Goal: Task Accomplishment & Management: Manage account settings

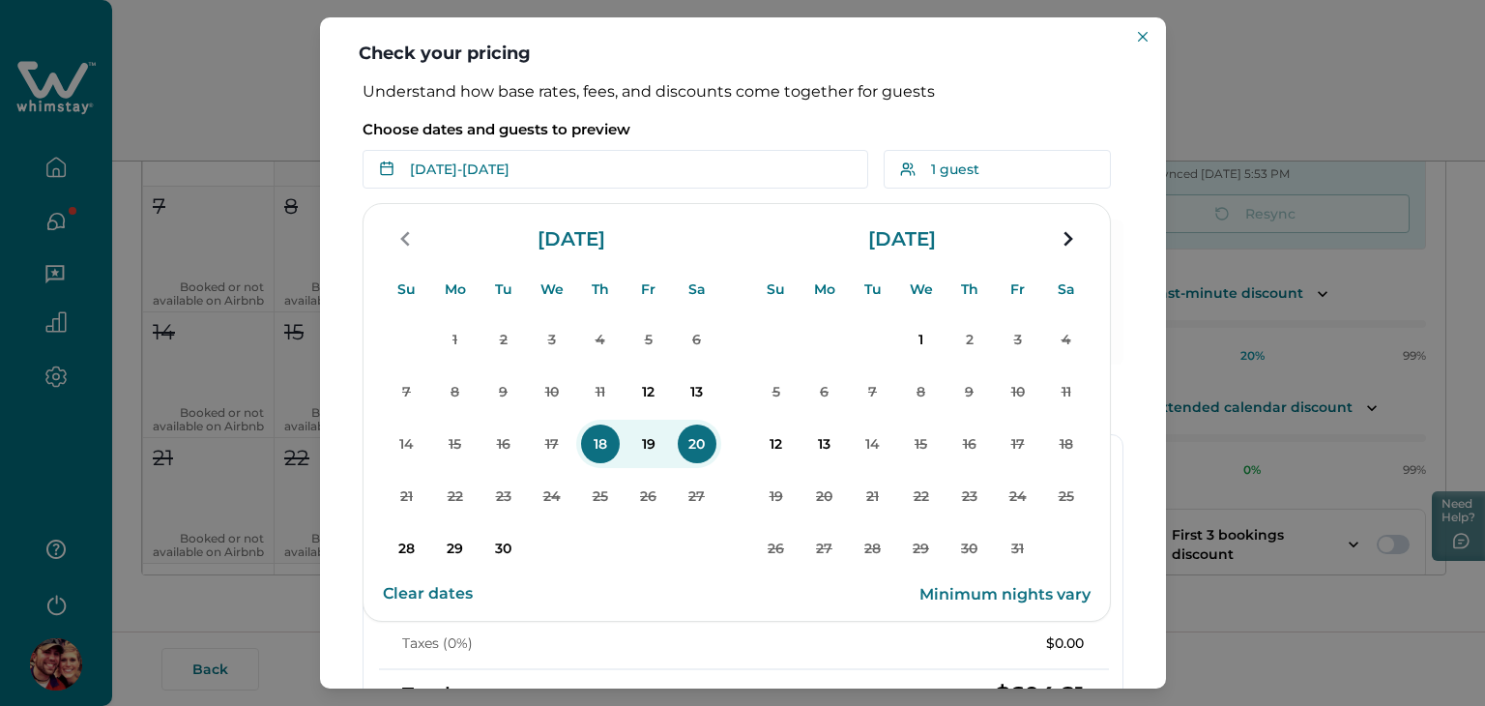
scroll to position [104, 0]
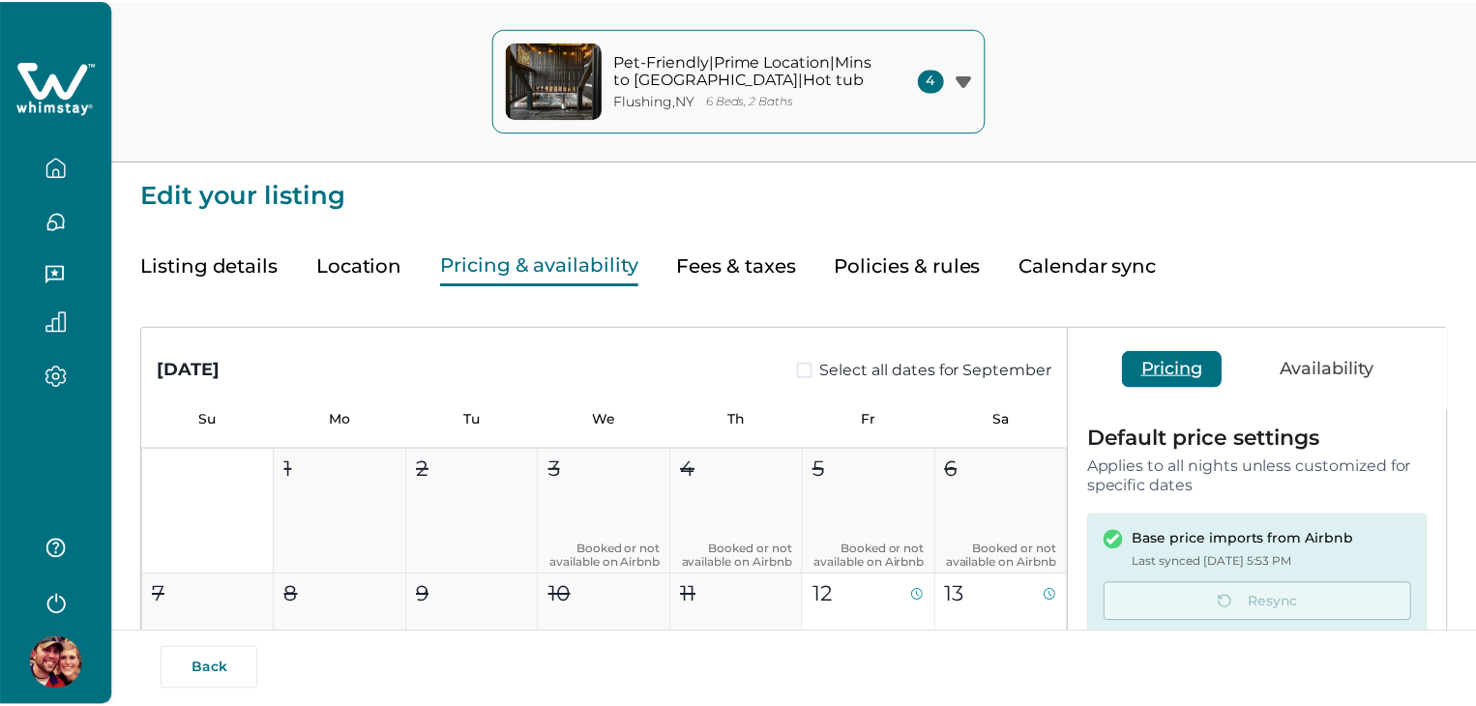
scroll to position [373, 0]
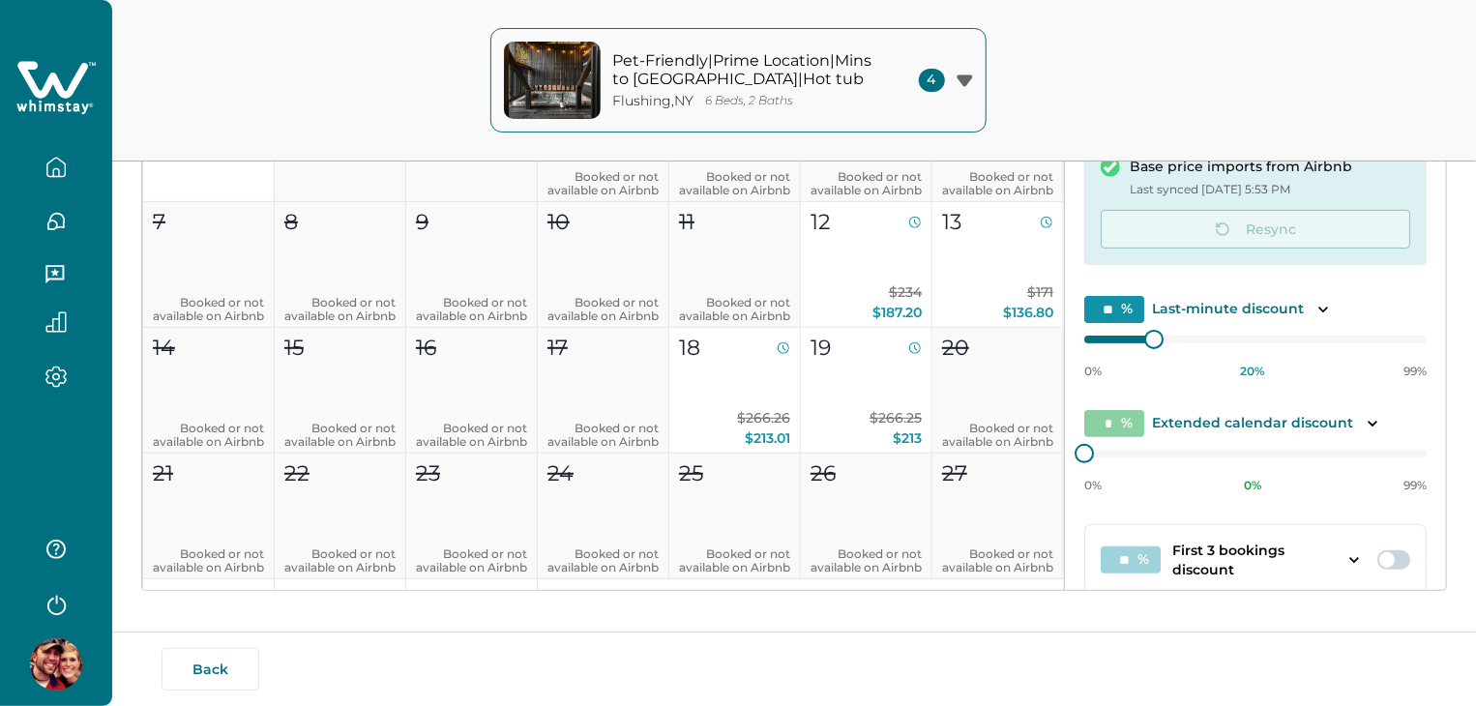
type input "**"
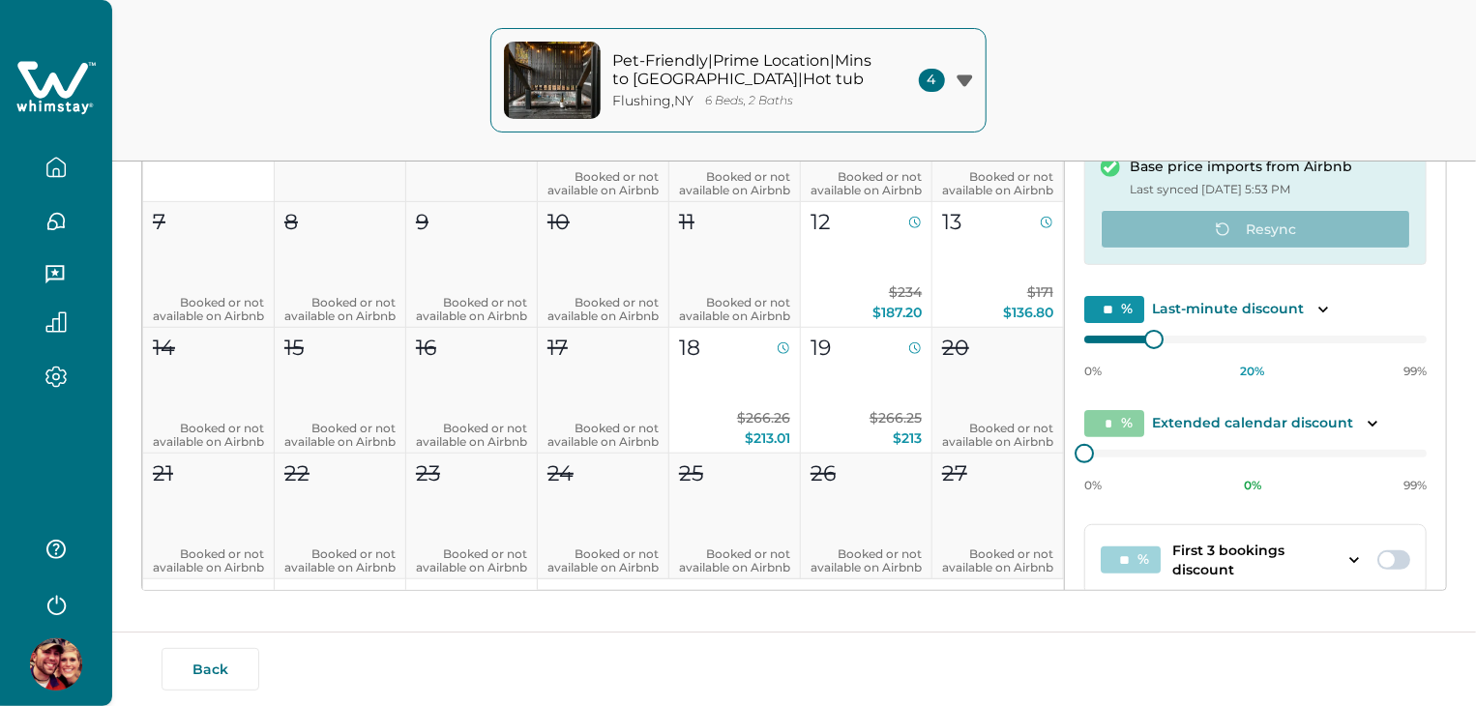
scroll to position [0, 0]
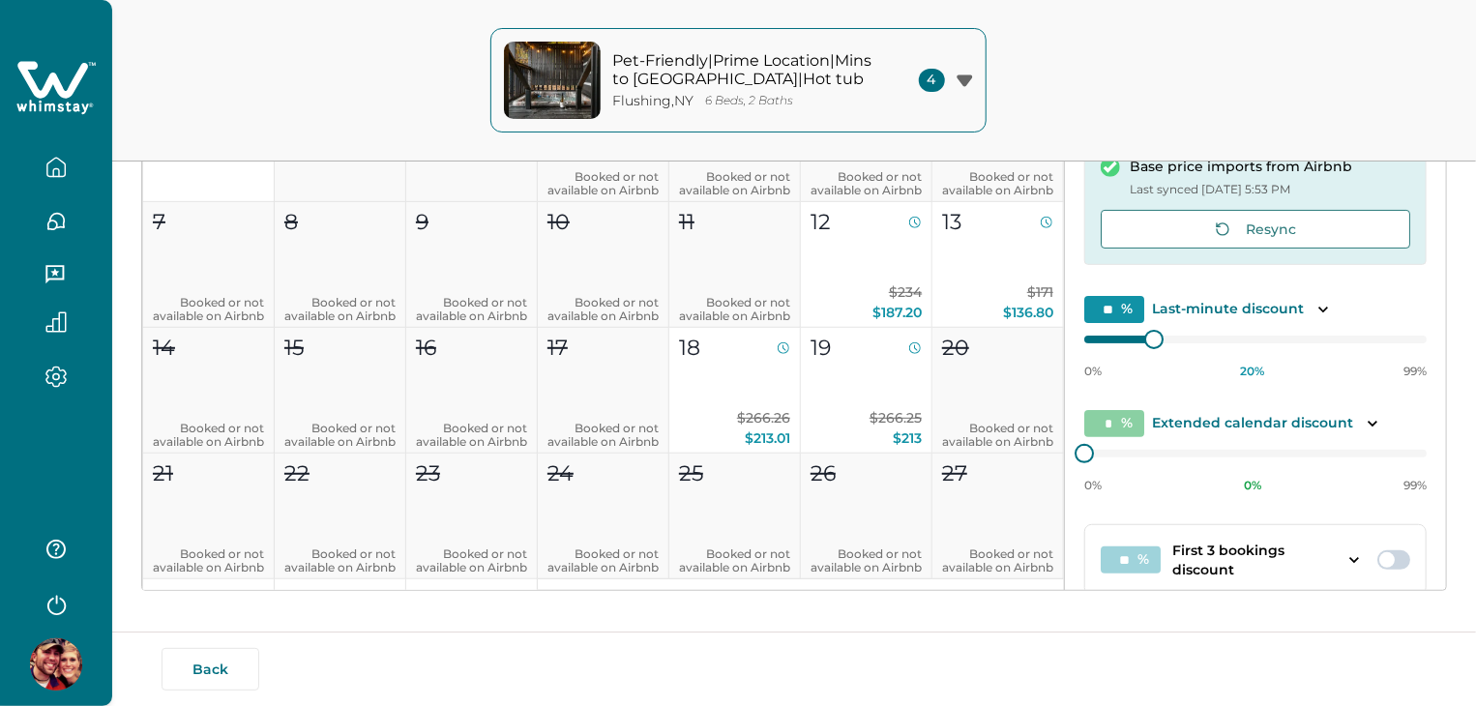
type input "**"
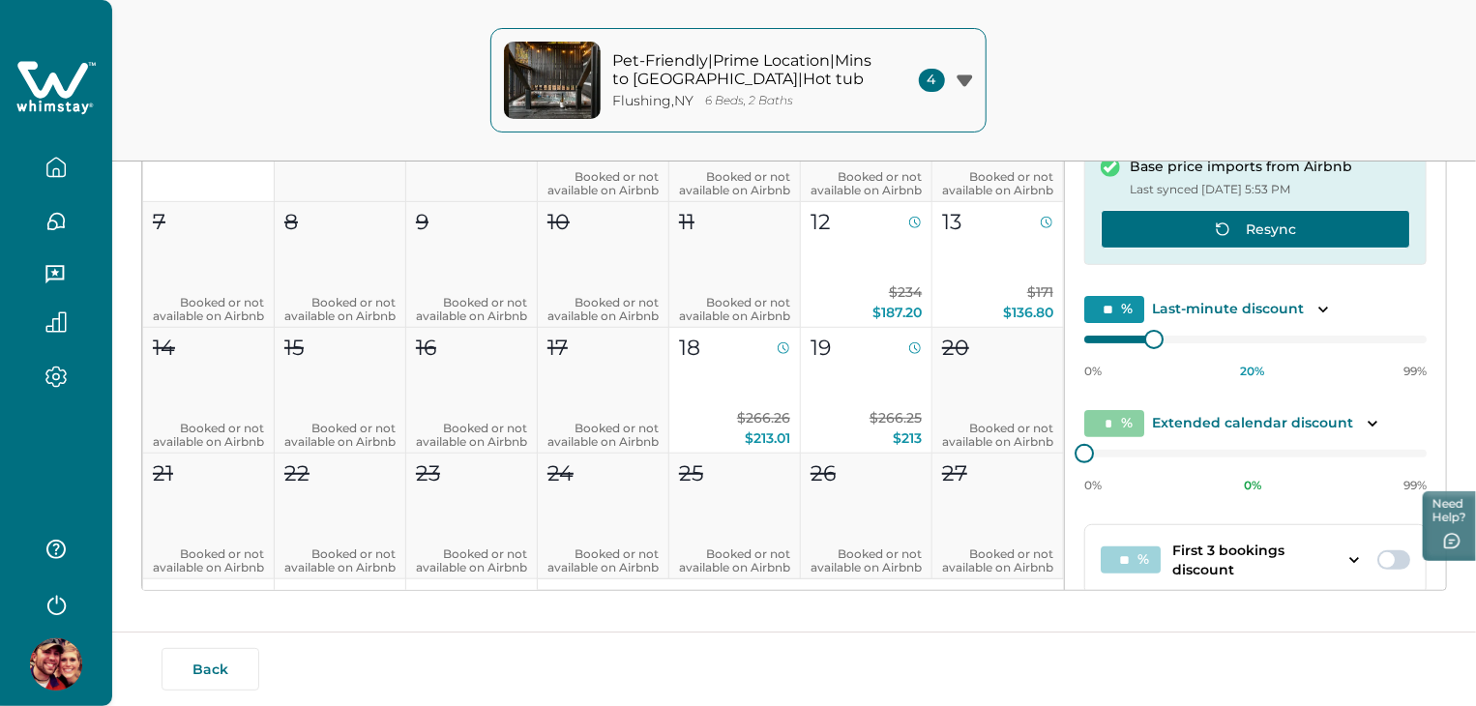
click at [1181, 221] on button "Resync" at bounding box center [1254, 229] width 309 height 39
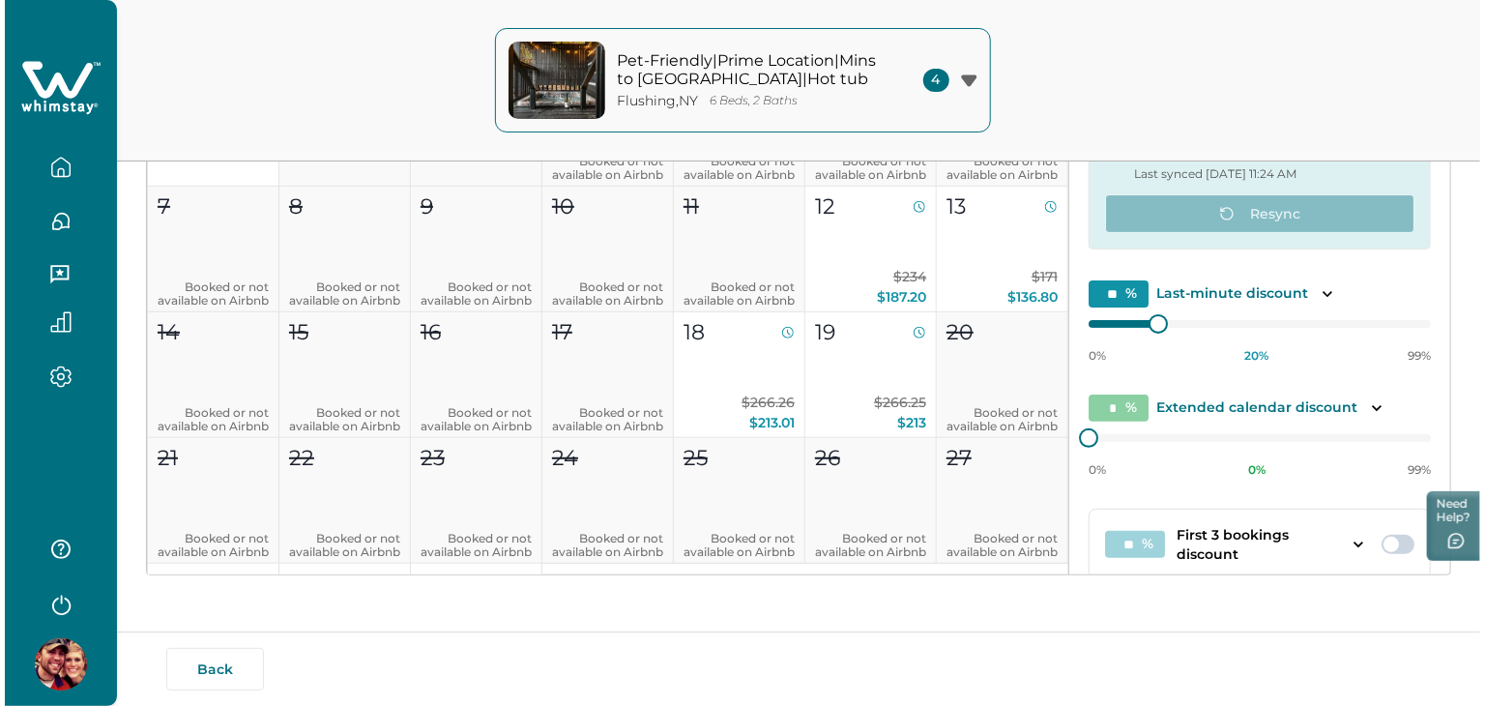
scroll to position [104, 0]
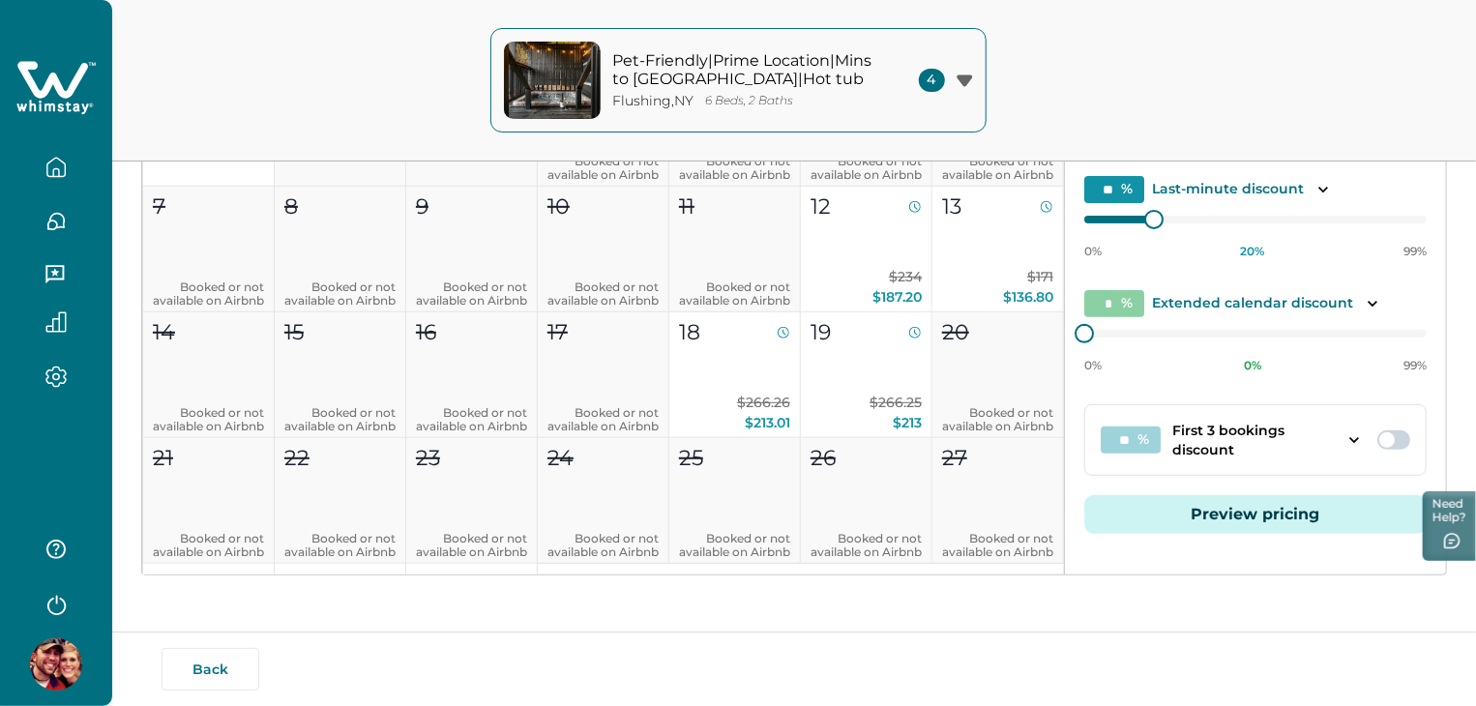
click at [1268, 519] on button "Preview pricing" at bounding box center [1255, 514] width 342 height 39
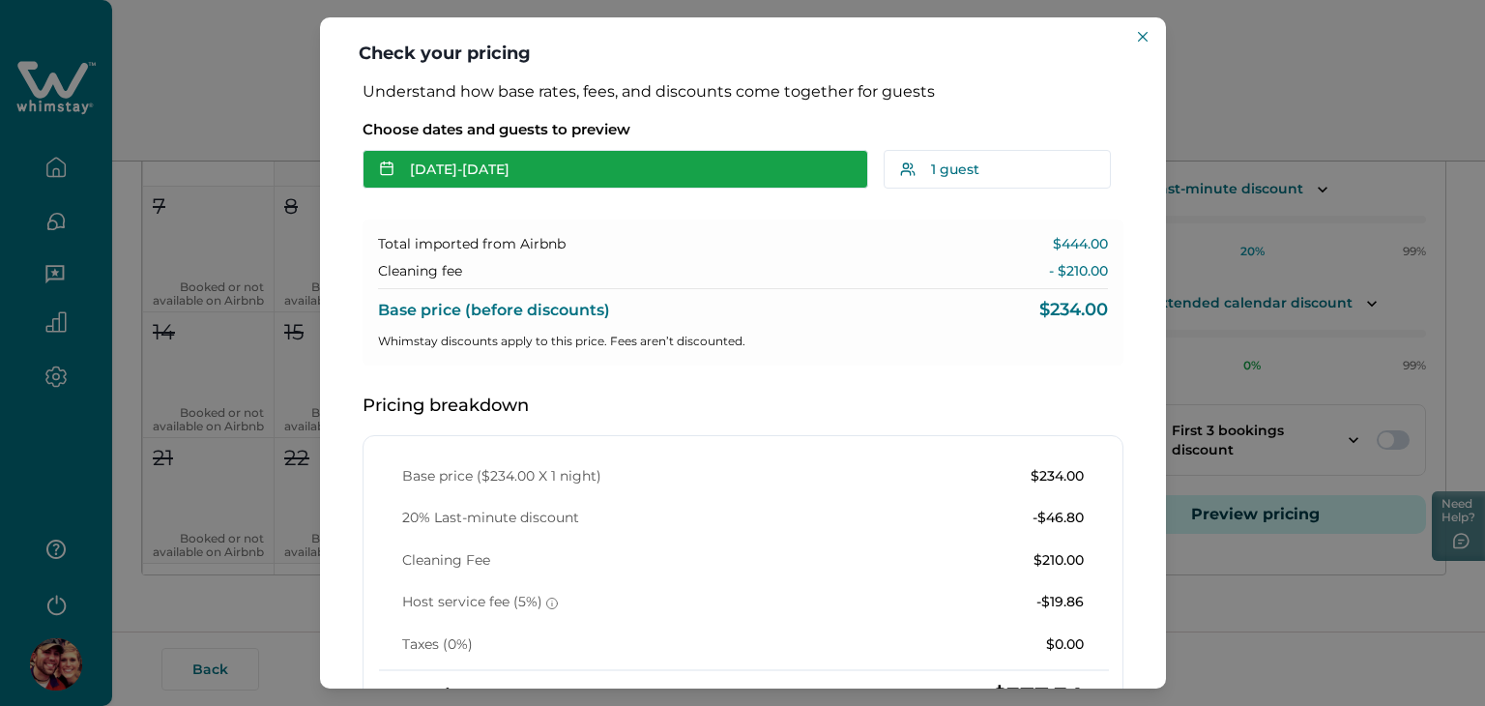
click at [787, 161] on button "[DATE] - [DATE]" at bounding box center [616, 169] width 506 height 39
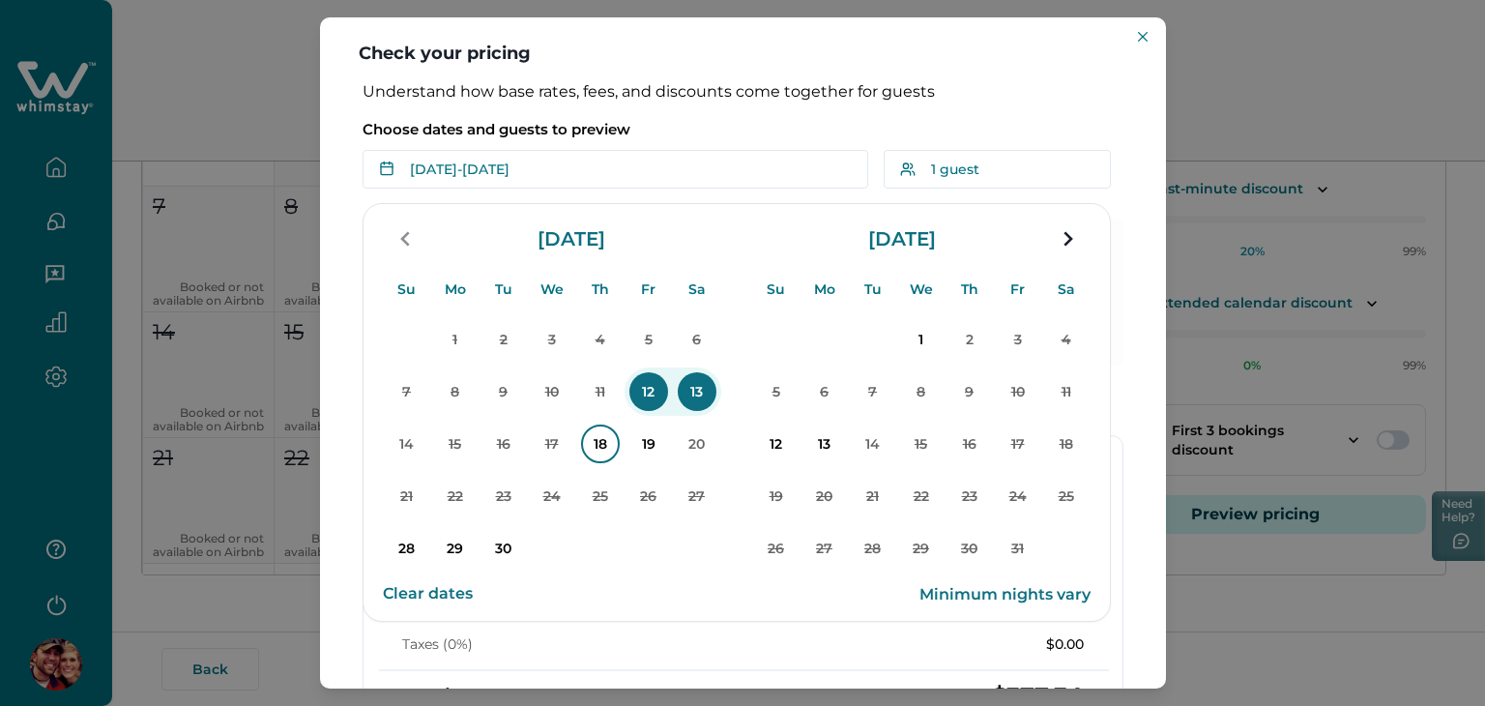
click at [600, 457] on p "18" at bounding box center [600, 444] width 39 height 39
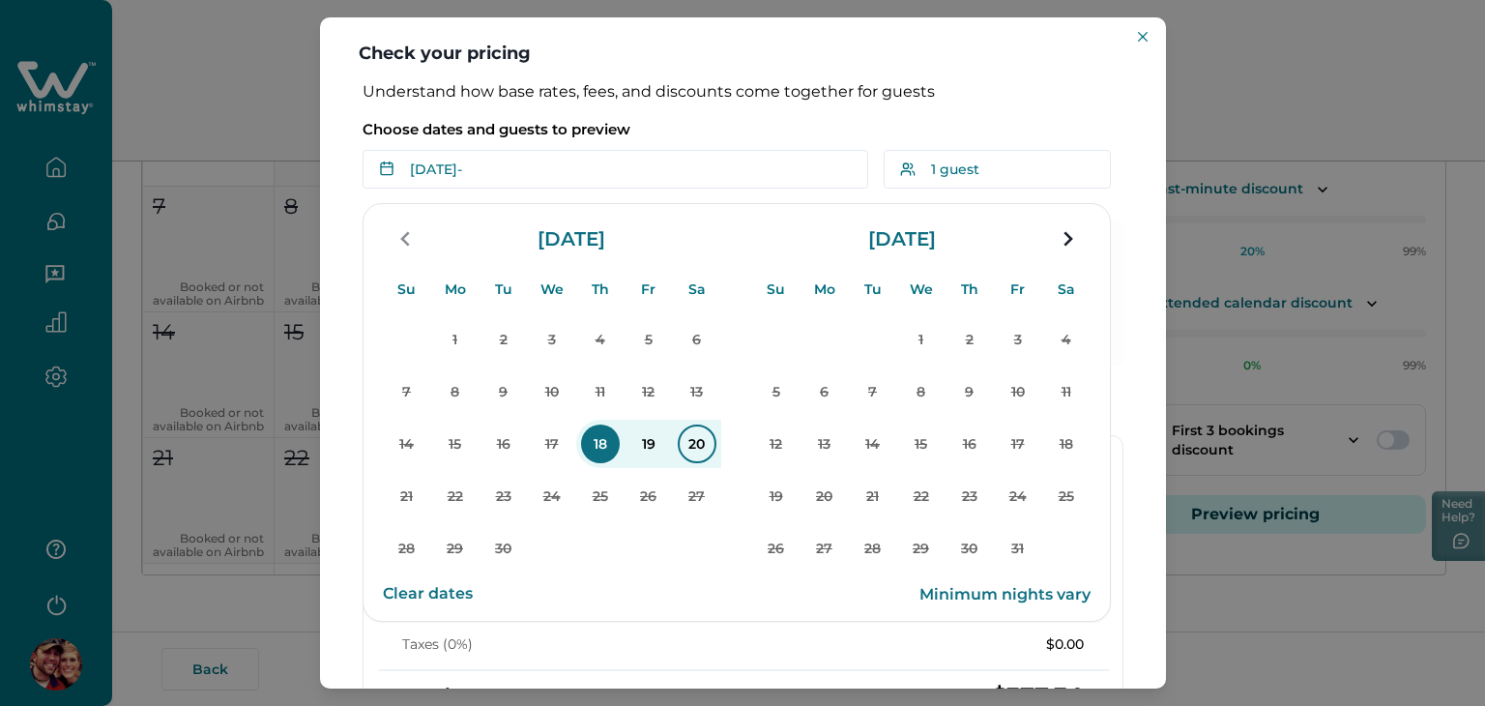
click at [697, 449] on p "20" at bounding box center [697, 444] width 39 height 39
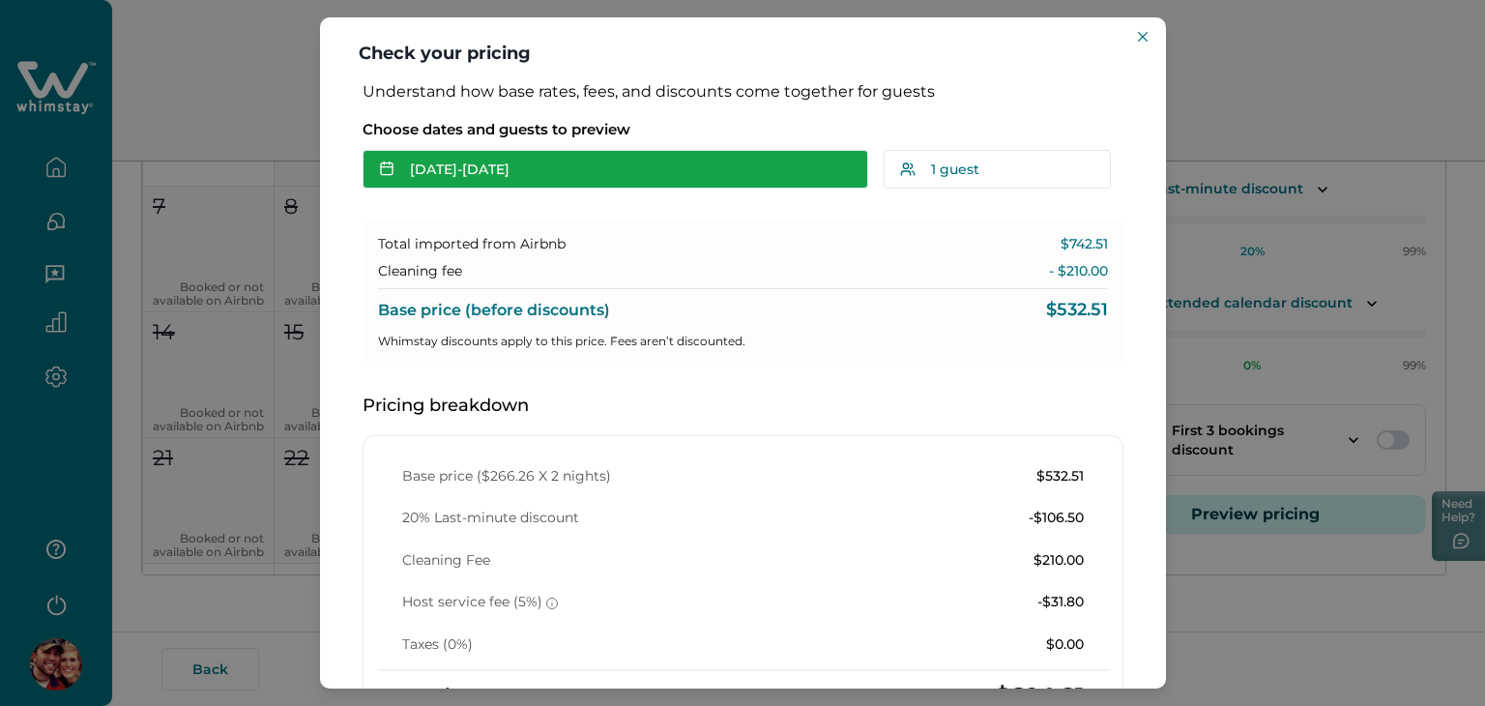
click at [732, 150] on button "[DATE] - [DATE]" at bounding box center [616, 169] width 506 height 39
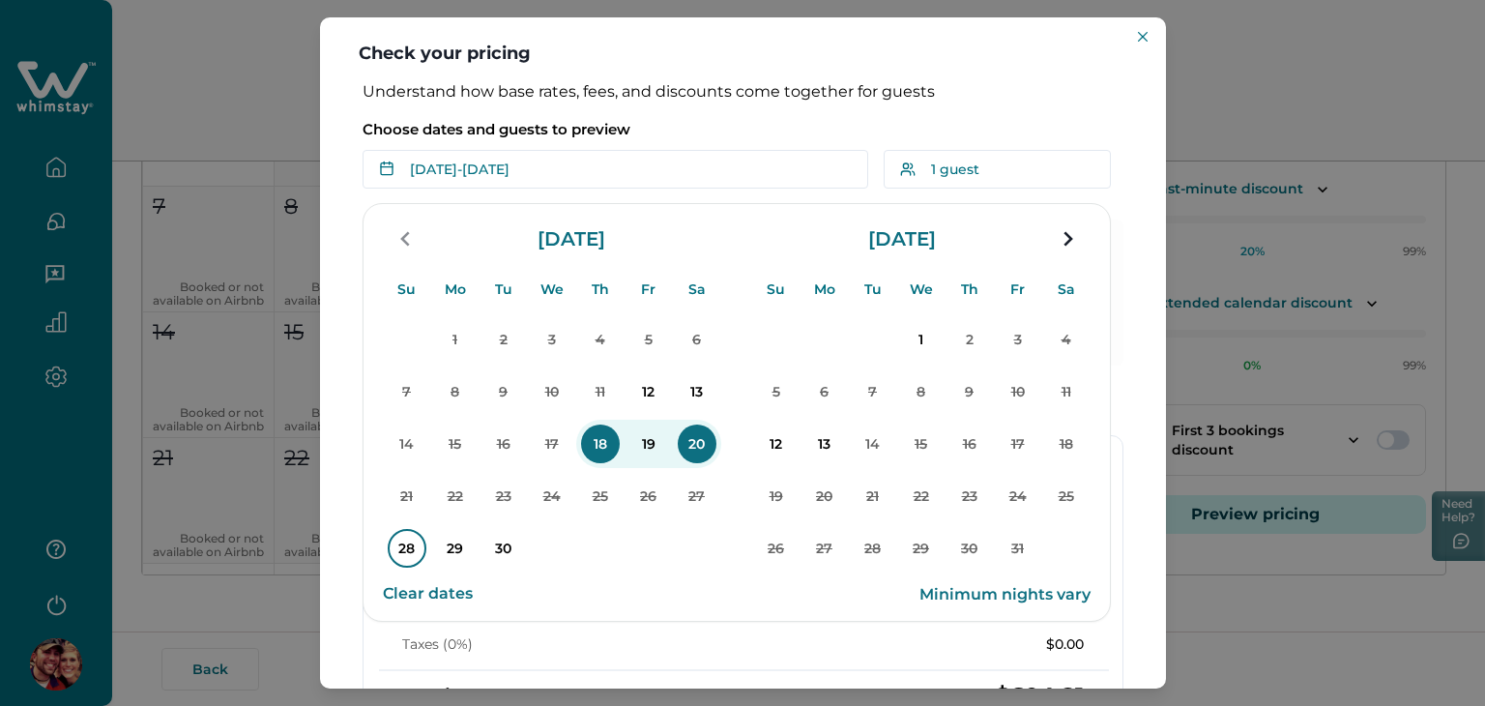
click at [404, 542] on p "28" at bounding box center [407, 548] width 39 height 39
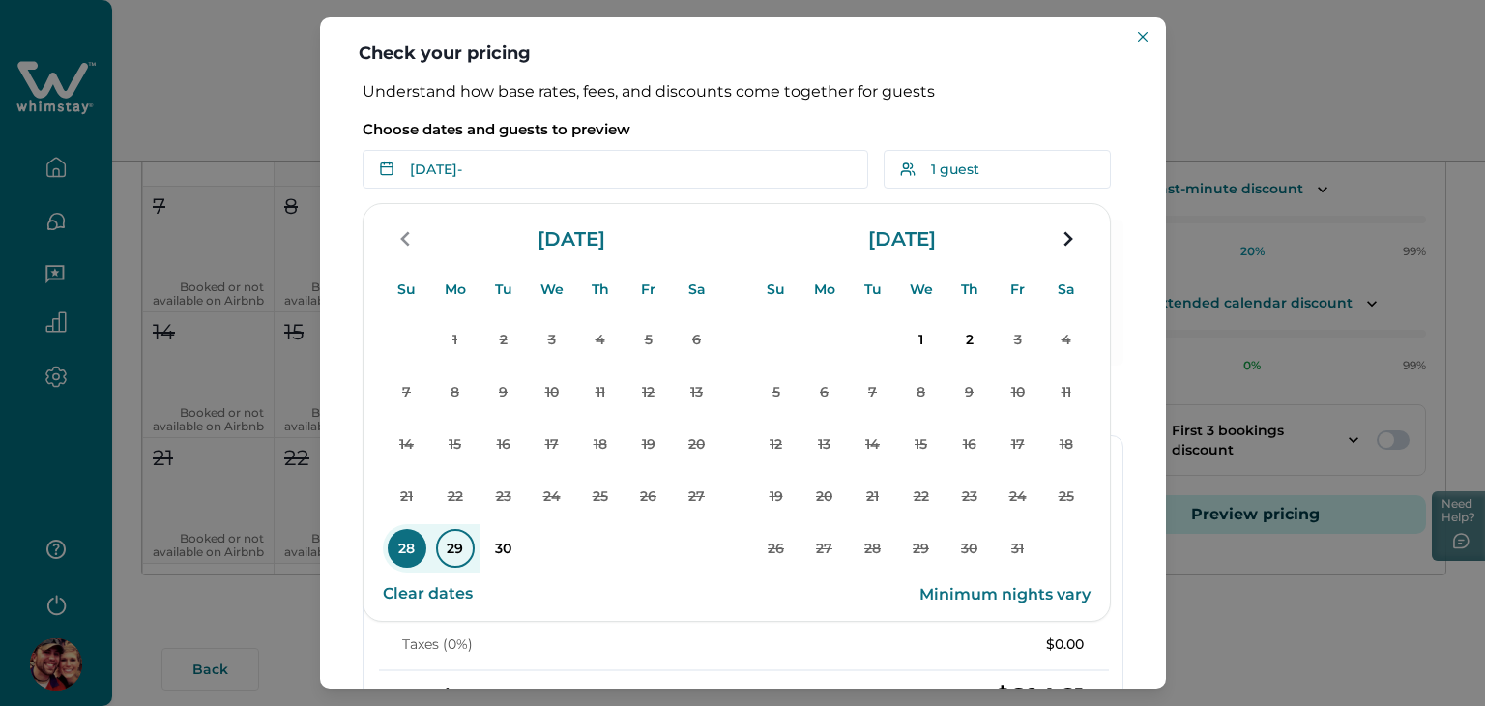
click at [458, 544] on p "29" at bounding box center [455, 548] width 39 height 39
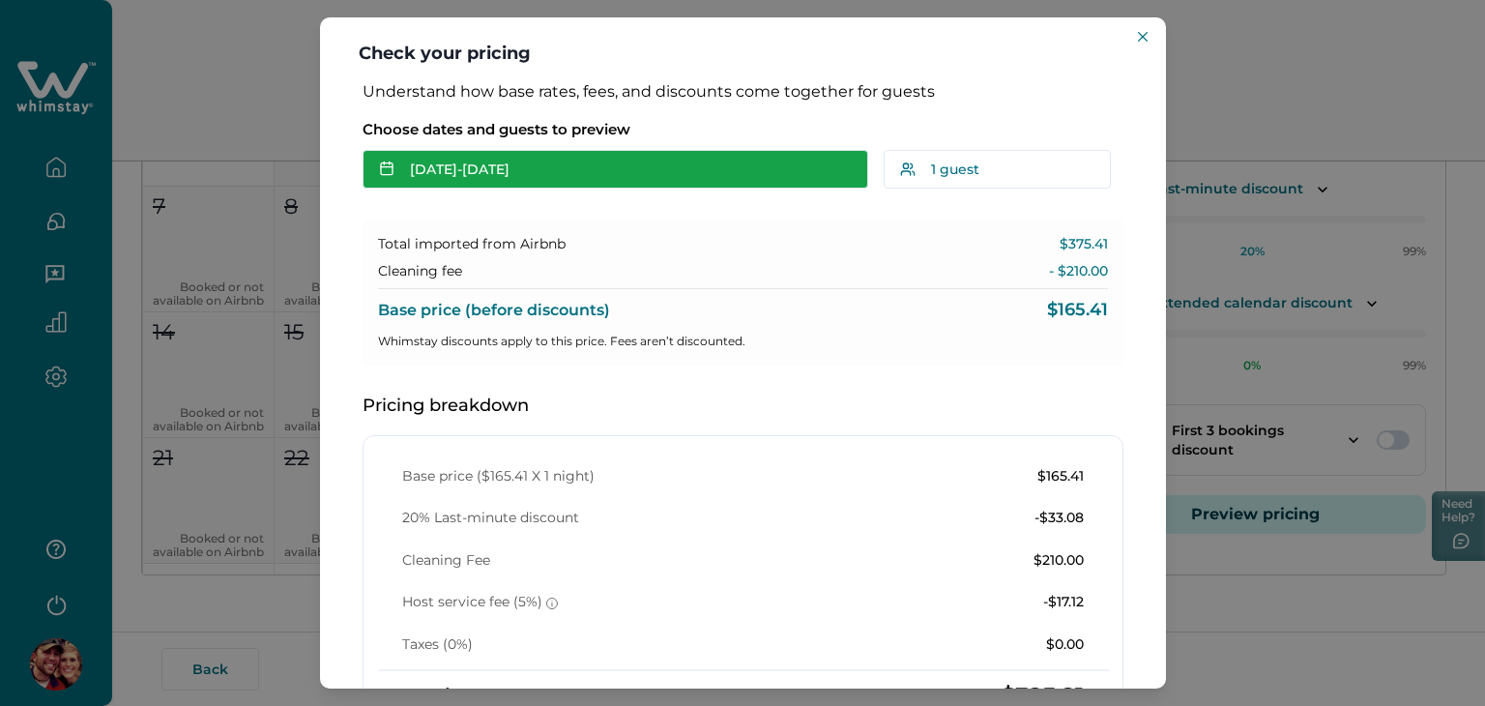
click at [683, 171] on button "[DATE] - [DATE]" at bounding box center [616, 169] width 506 height 39
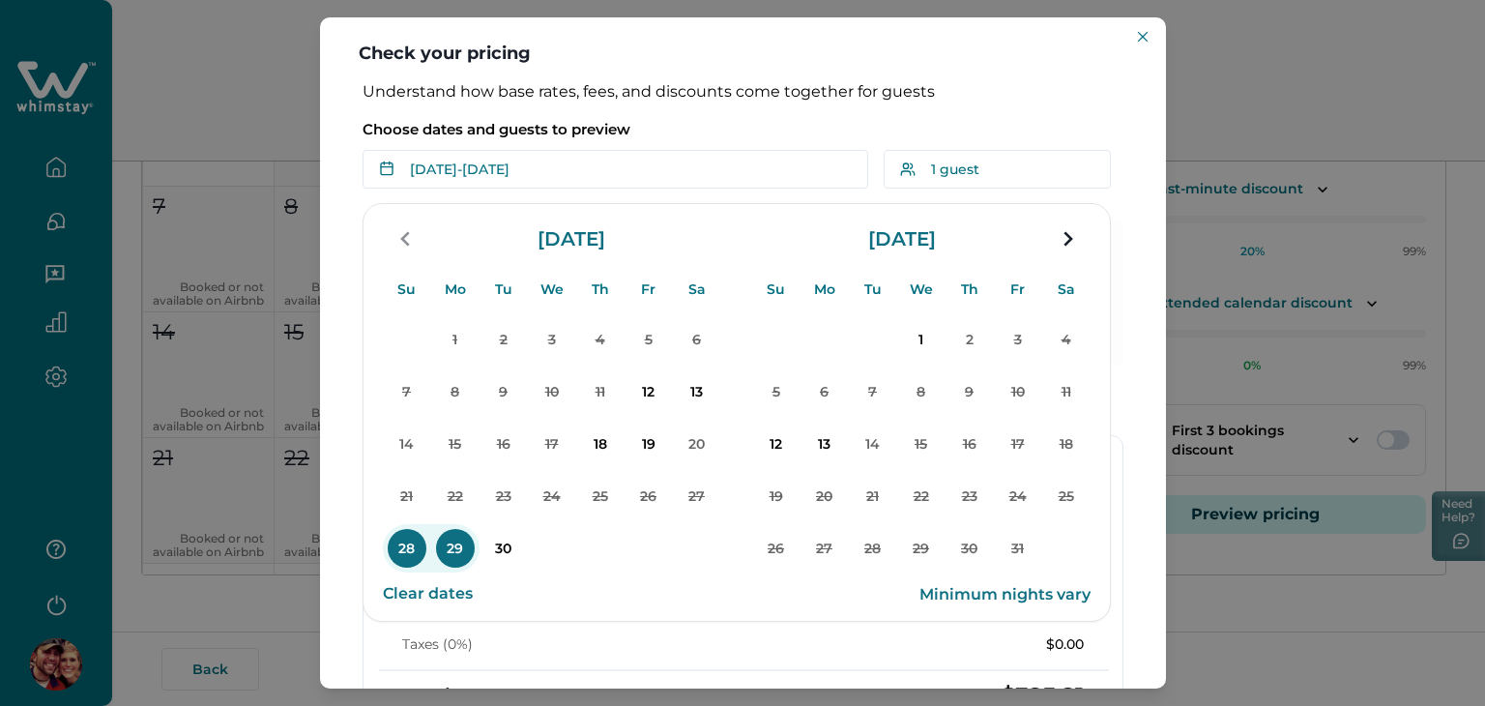
click at [430, 593] on button "Clear dates" at bounding box center [428, 593] width 90 height 39
click at [457, 550] on p "29" at bounding box center [455, 548] width 39 height 39
click at [975, 341] on p "2" at bounding box center [970, 339] width 39 height 39
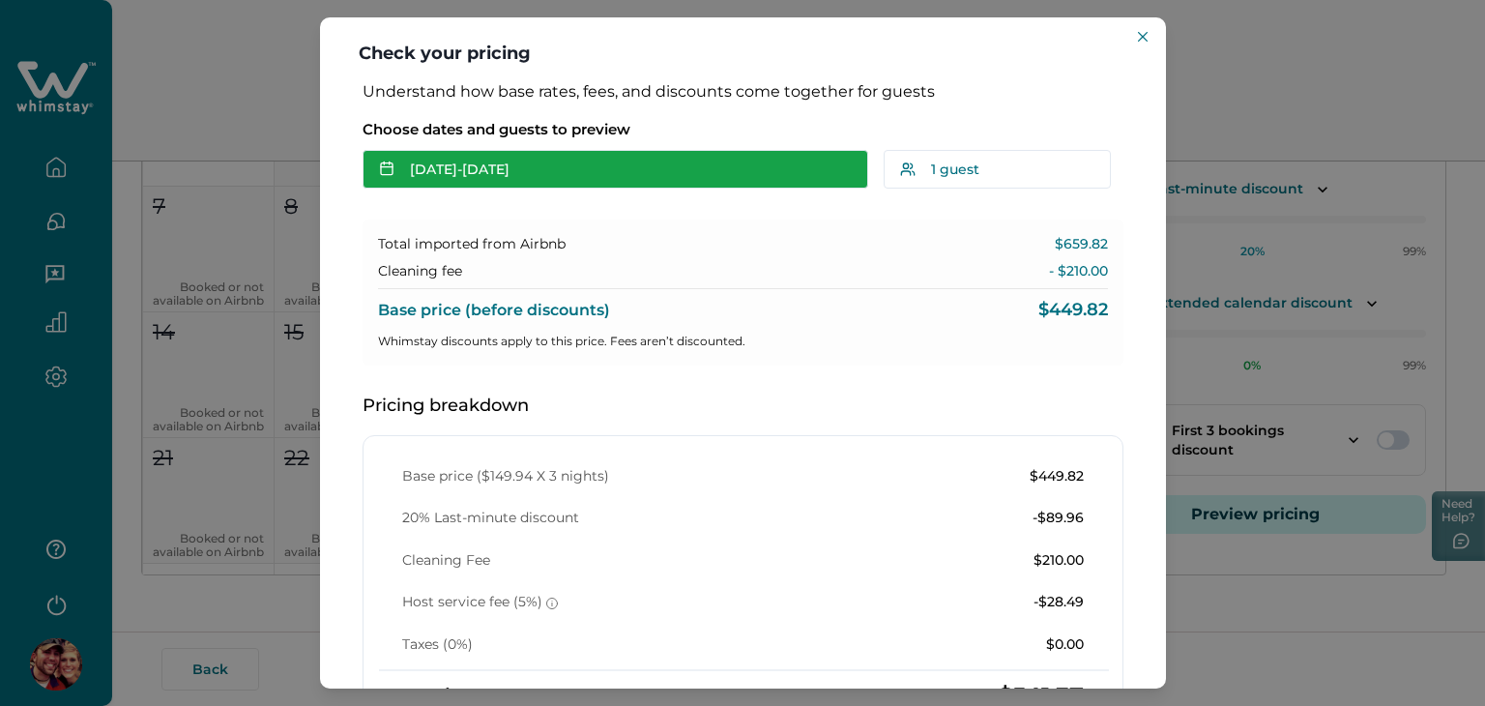
click at [681, 178] on button "[DATE] - [DATE]" at bounding box center [616, 169] width 506 height 39
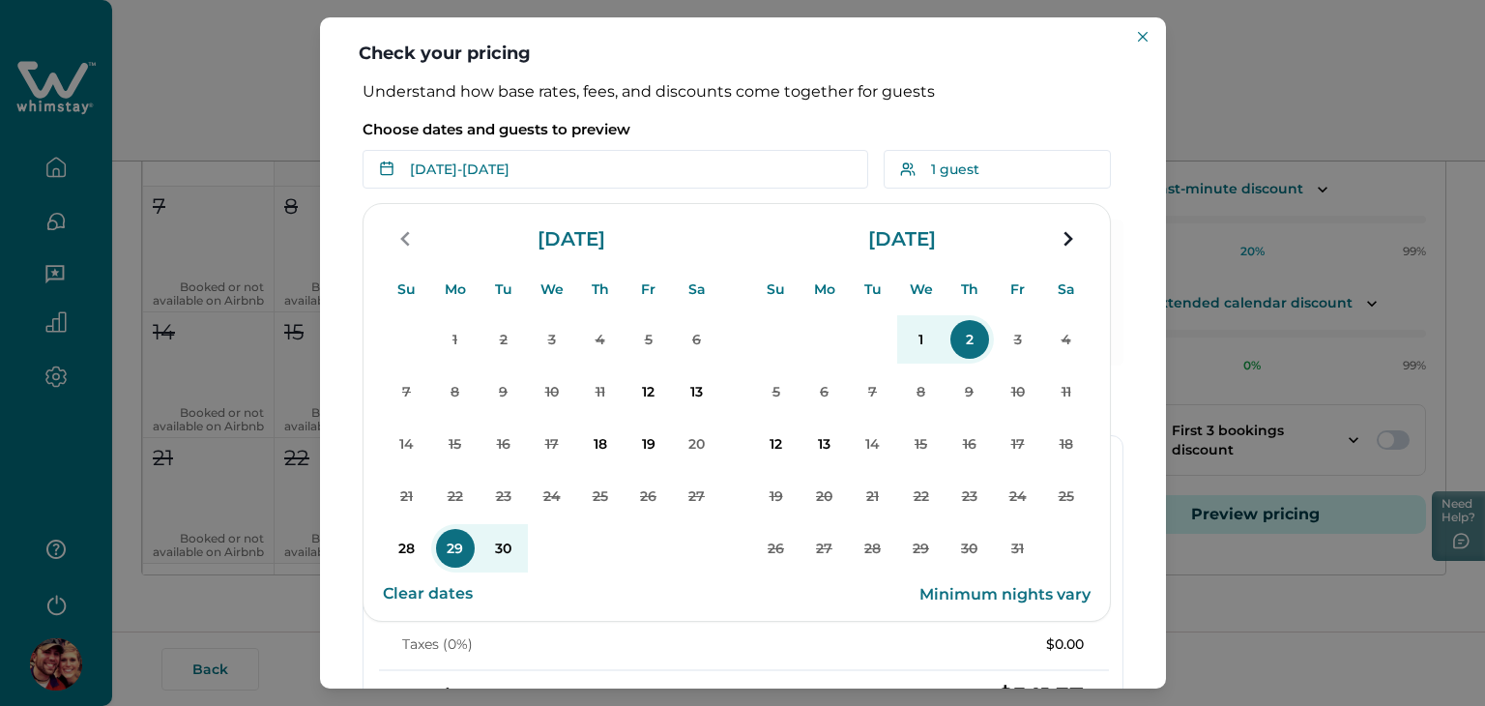
click at [417, 591] on button "Clear dates" at bounding box center [428, 593] width 90 height 39
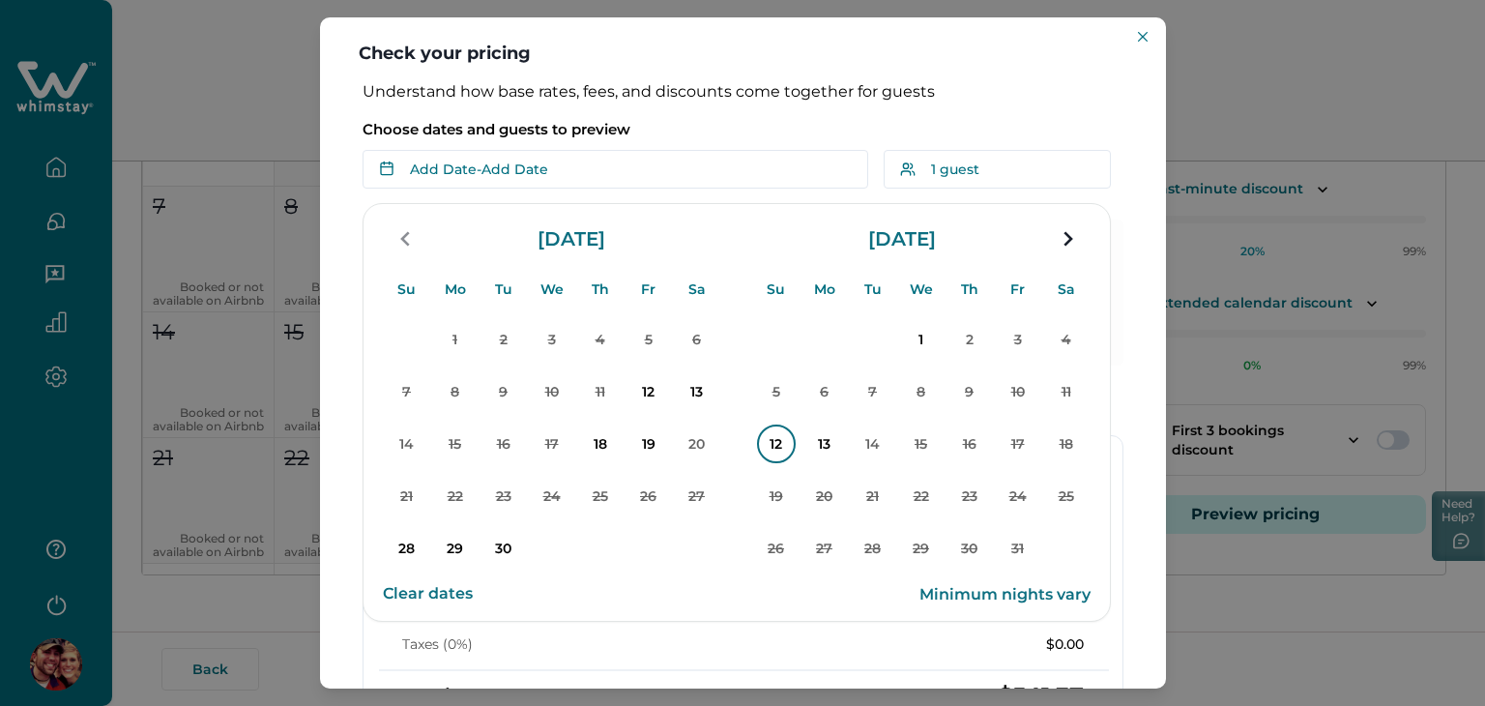
click at [781, 447] on p "12" at bounding box center [776, 444] width 39 height 39
click at [816, 441] on p "13" at bounding box center [824, 444] width 39 height 39
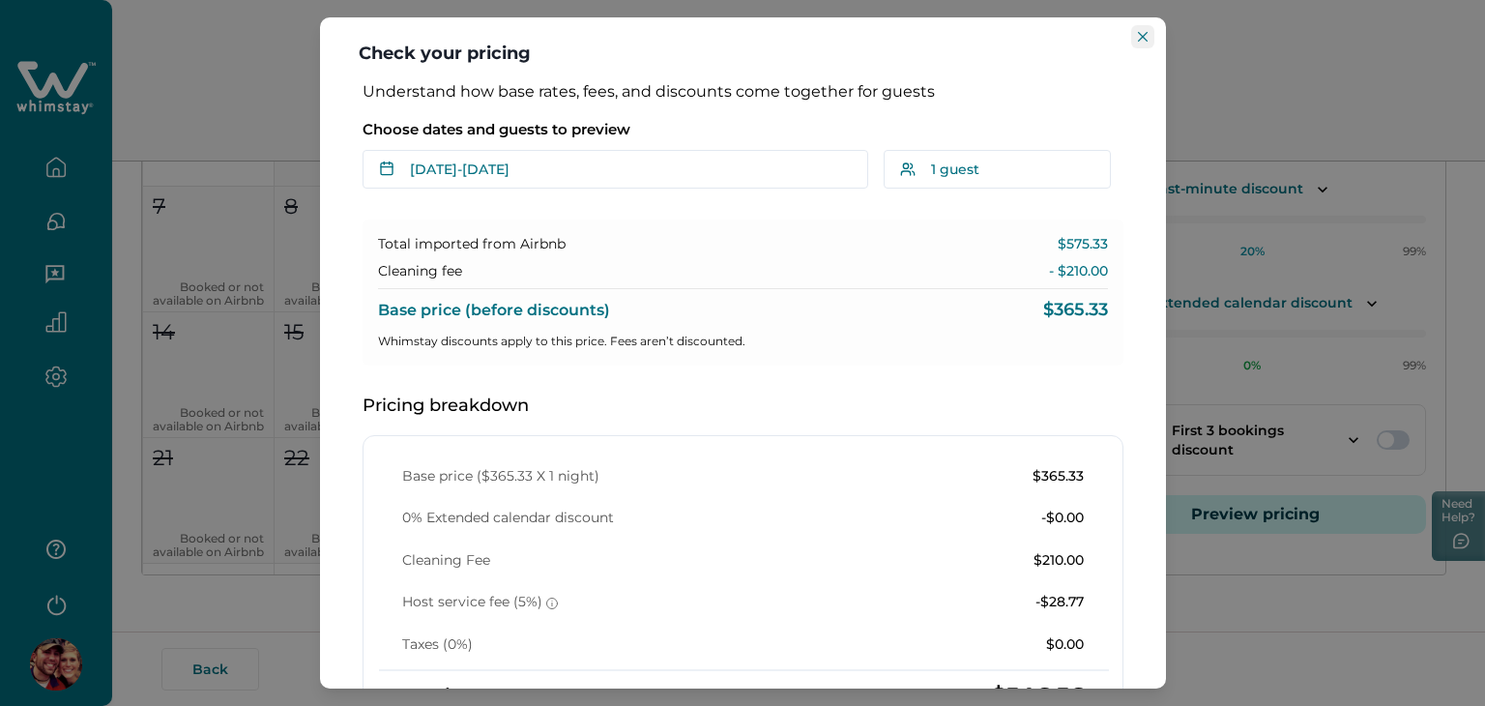
click at [1131, 38] on button "Close" at bounding box center [1142, 36] width 23 height 23
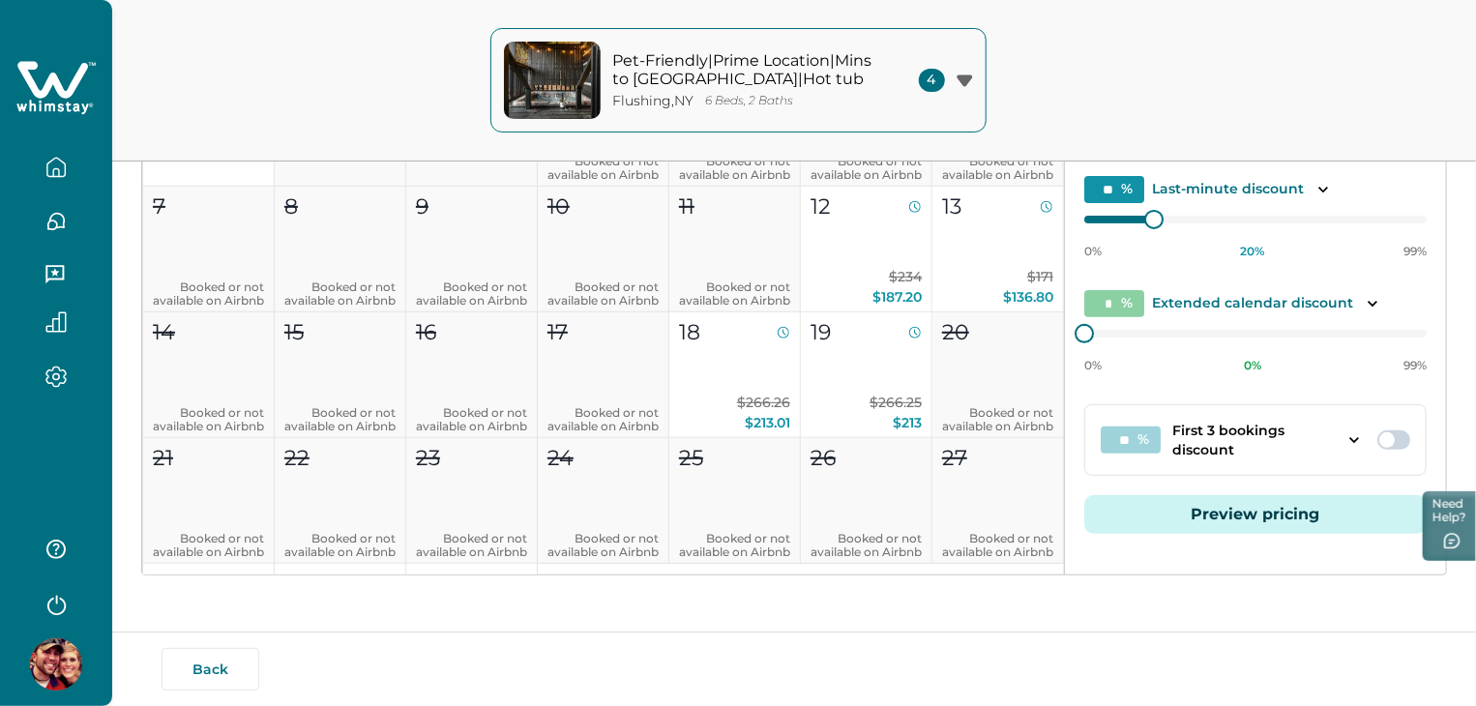
click at [1215, 519] on button "Preview pricing" at bounding box center [1255, 514] width 342 height 39
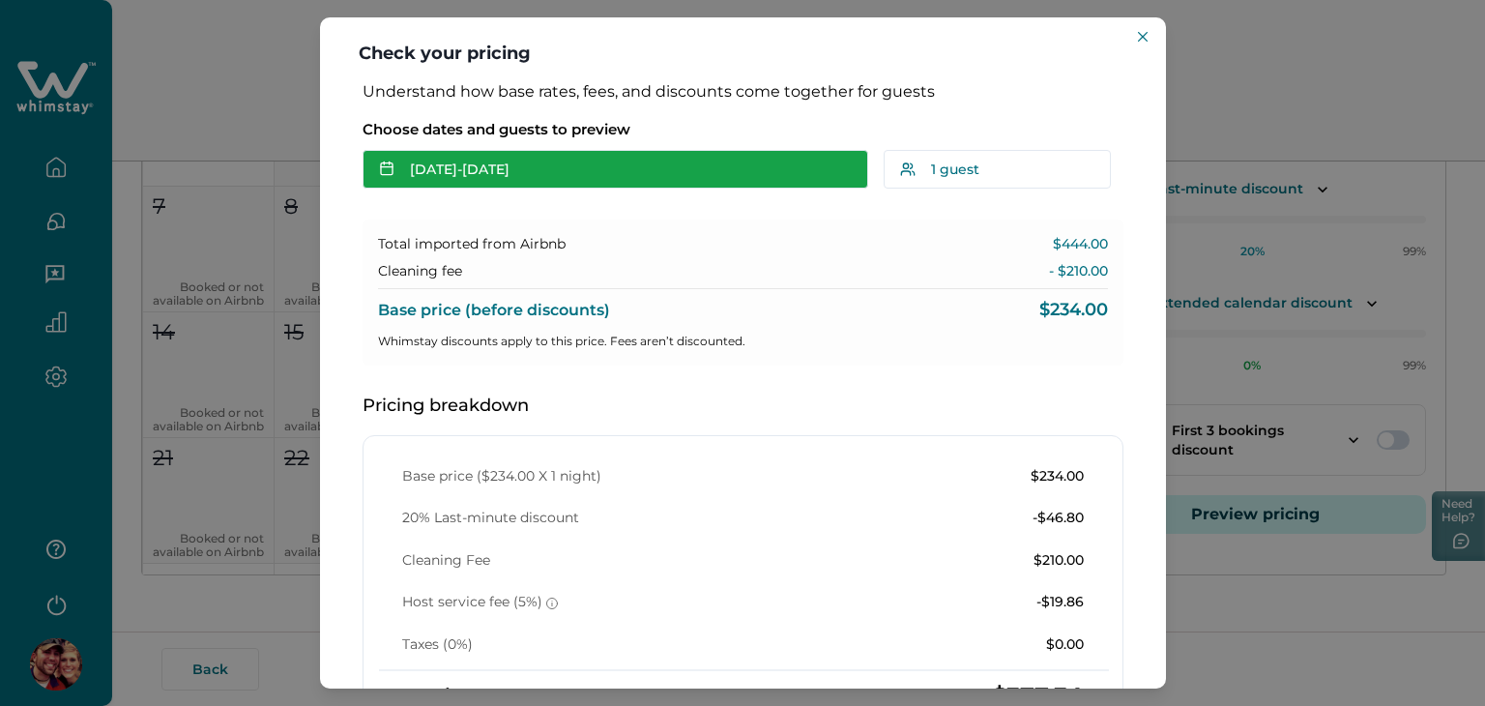
click at [526, 183] on button "[DATE] - [DATE]" at bounding box center [616, 169] width 506 height 39
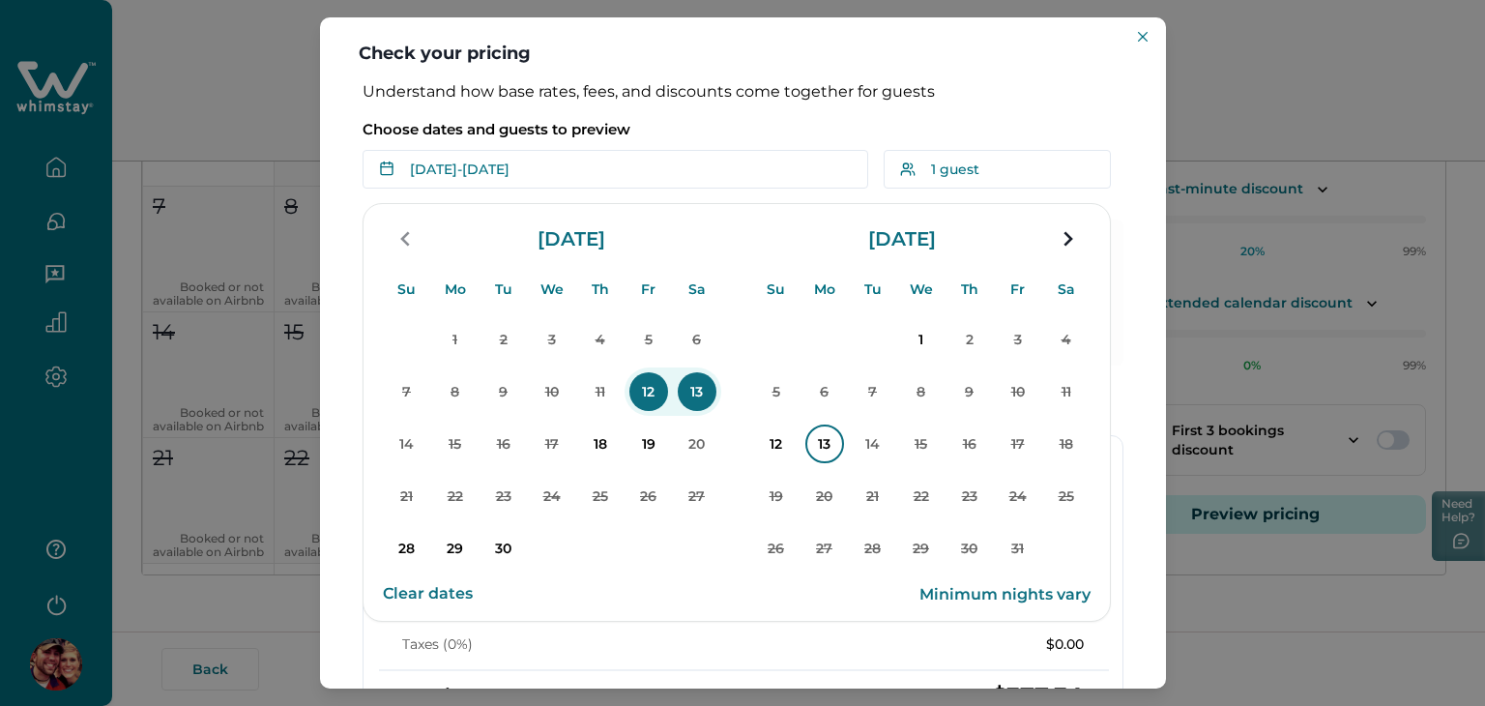
click at [820, 451] on p "13" at bounding box center [824, 444] width 39 height 39
click at [871, 449] on p "14" at bounding box center [873, 444] width 39 height 39
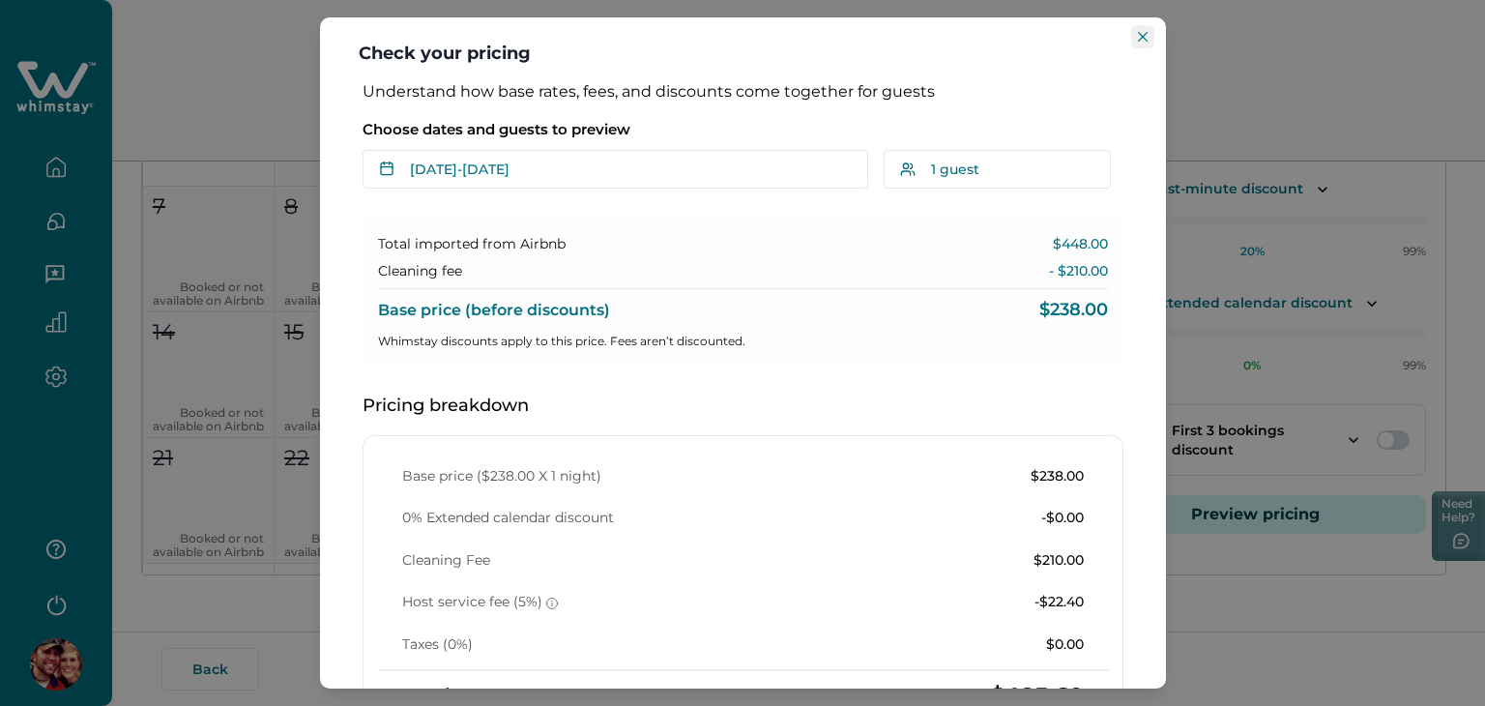
click at [1141, 38] on icon "Close" at bounding box center [1143, 37] width 10 height 10
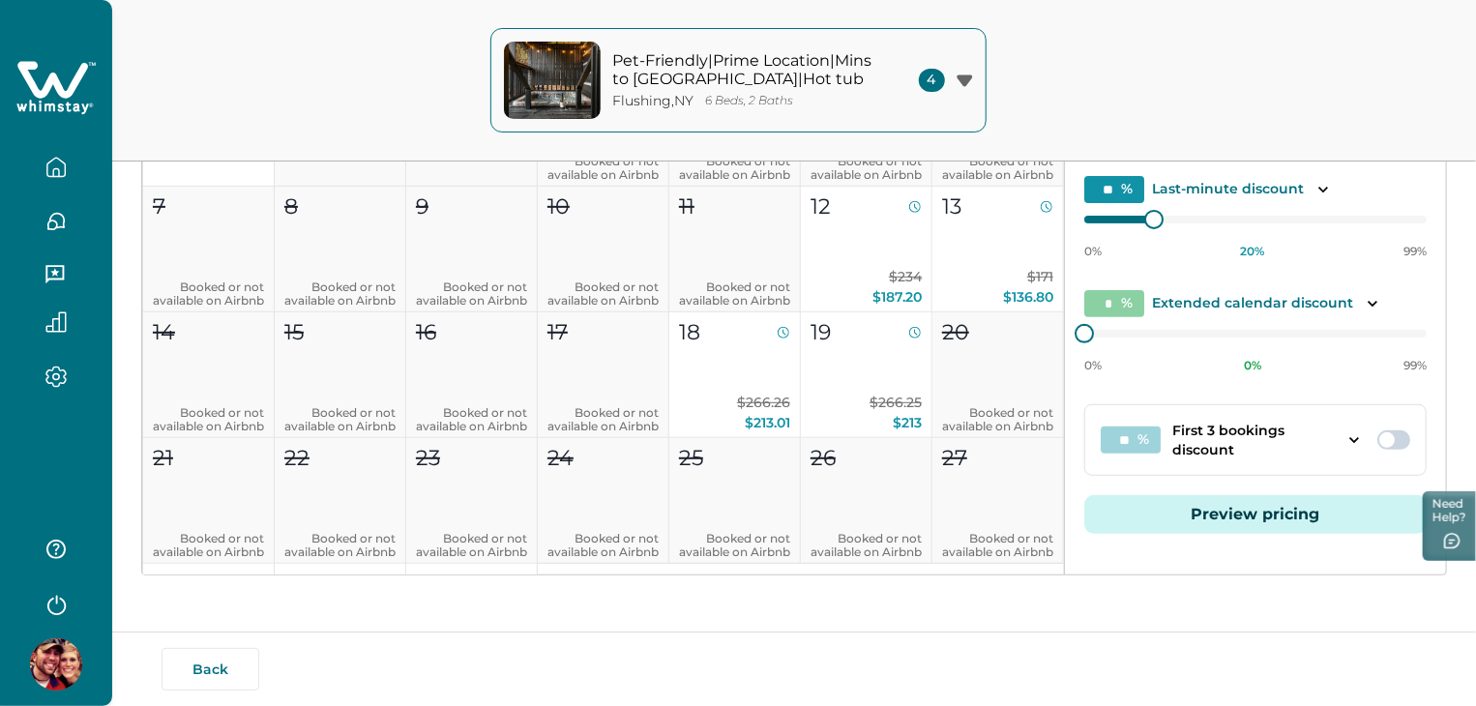
click at [1154, 500] on button "Preview pricing" at bounding box center [1255, 514] width 342 height 39
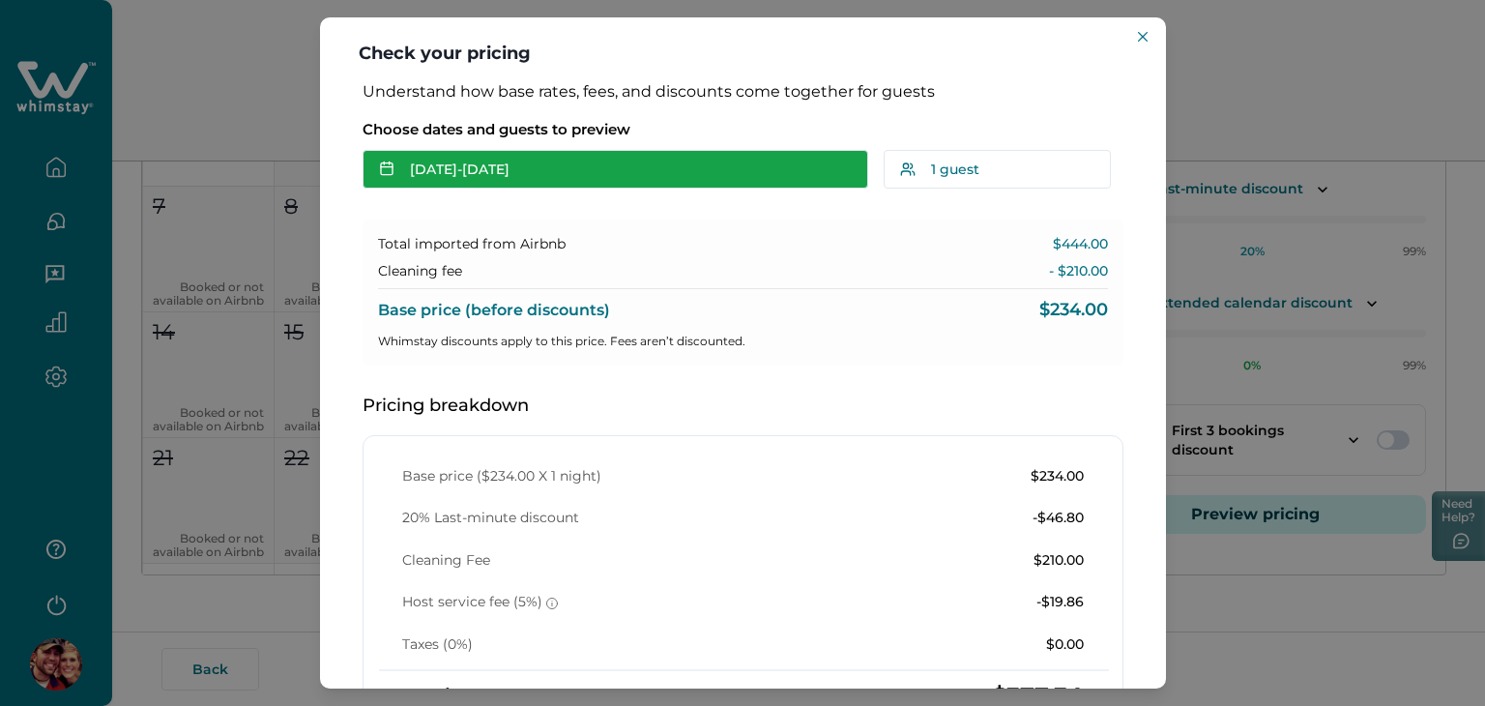
click at [734, 182] on button "[DATE] - [DATE]" at bounding box center [616, 169] width 506 height 39
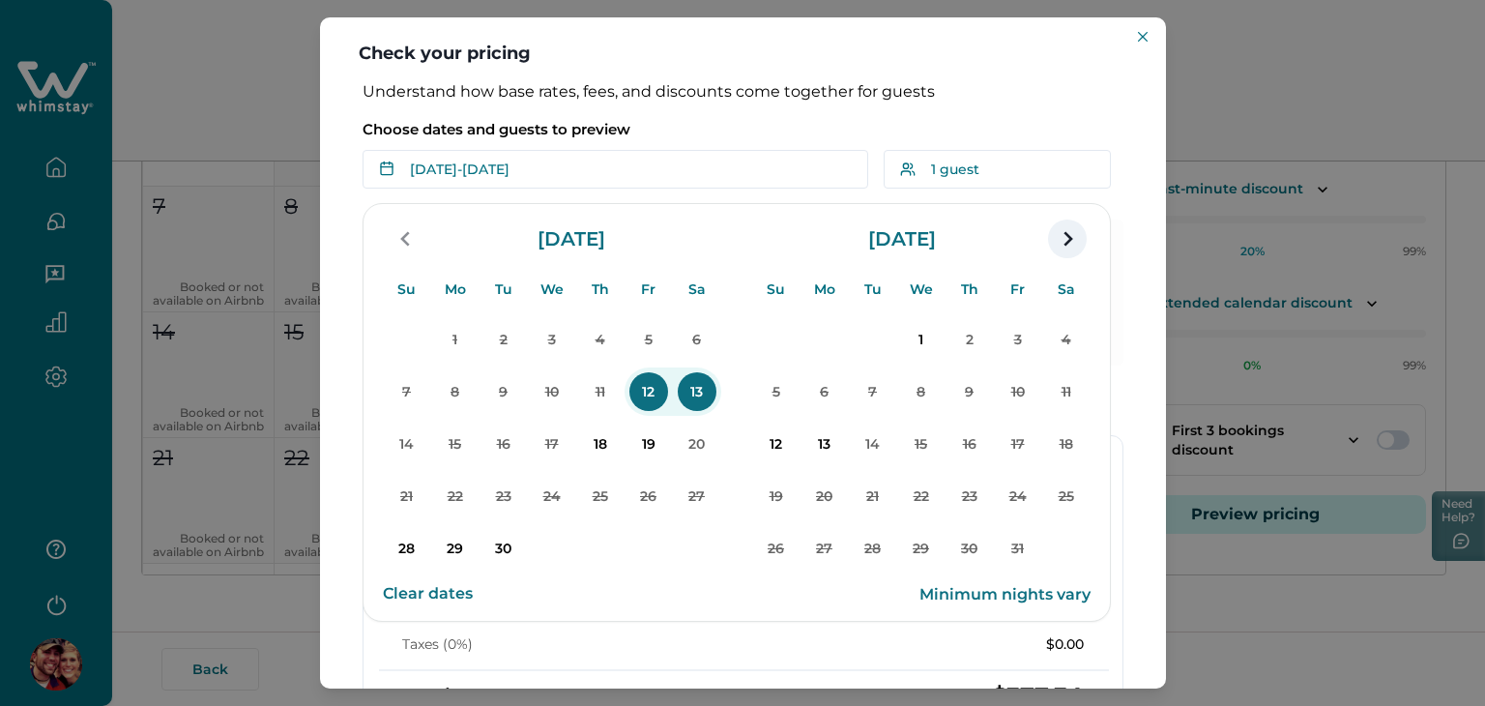
click at [1067, 233] on icon "navigation button" at bounding box center [1068, 239] width 9 height 15
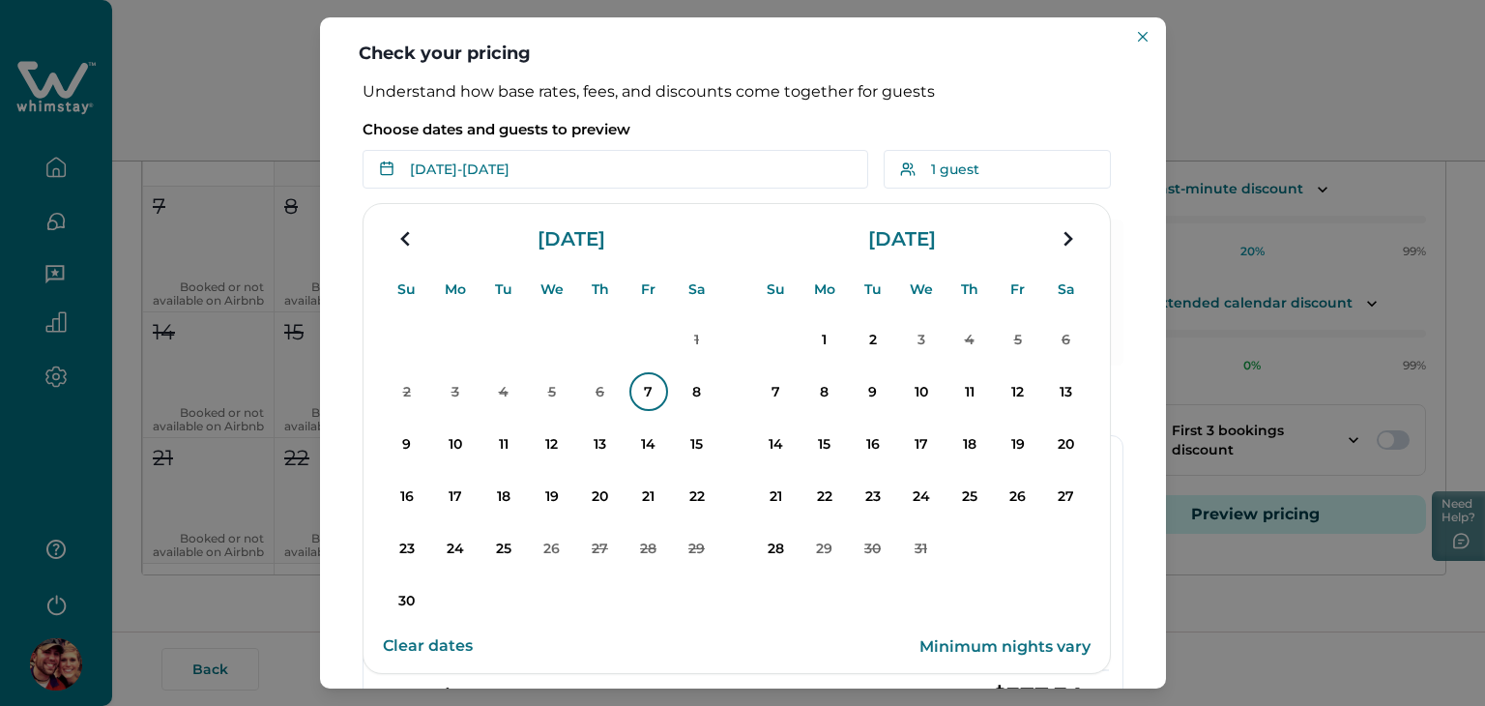
click at [643, 399] on p "7" at bounding box center [648, 391] width 39 height 39
click at [395, 459] on p "9" at bounding box center [407, 444] width 39 height 39
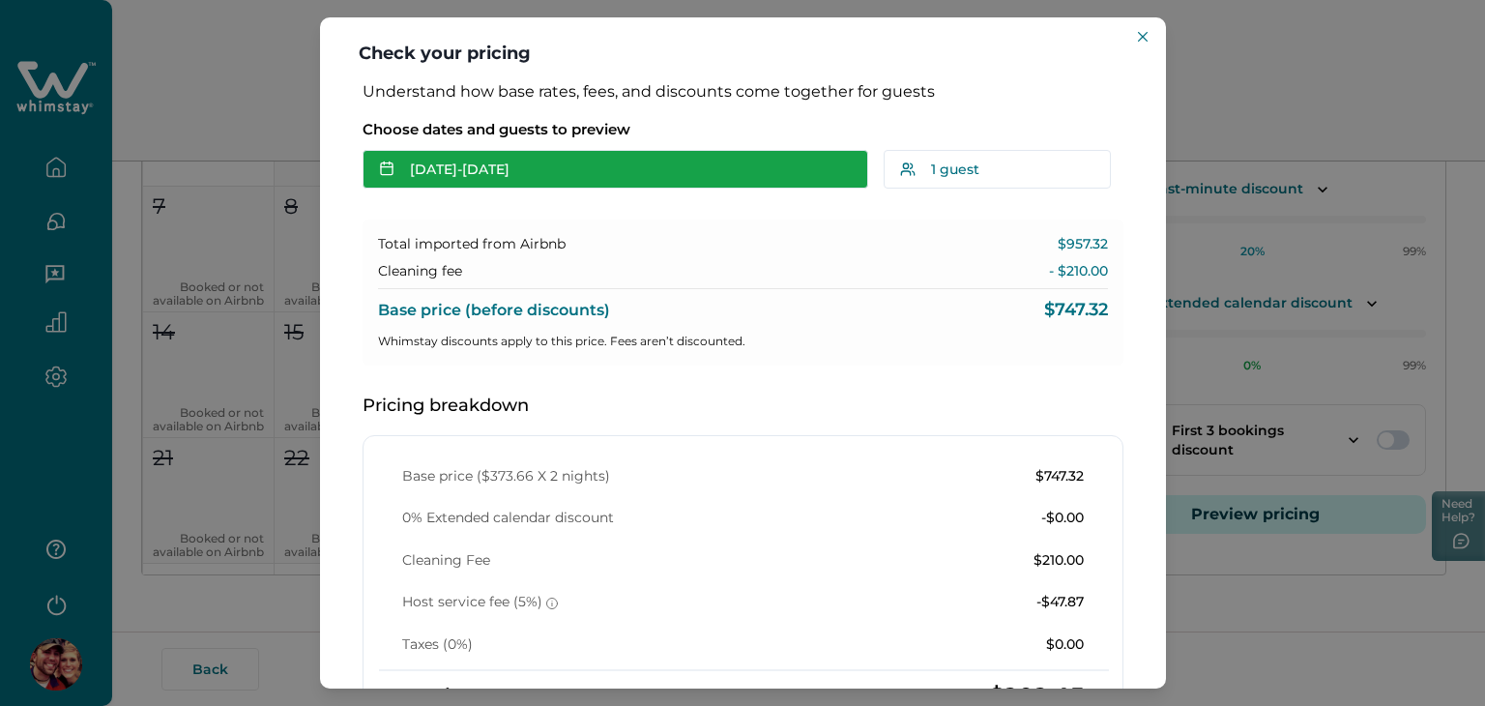
click at [569, 177] on button "[DATE] - [DATE]" at bounding box center [616, 169] width 506 height 39
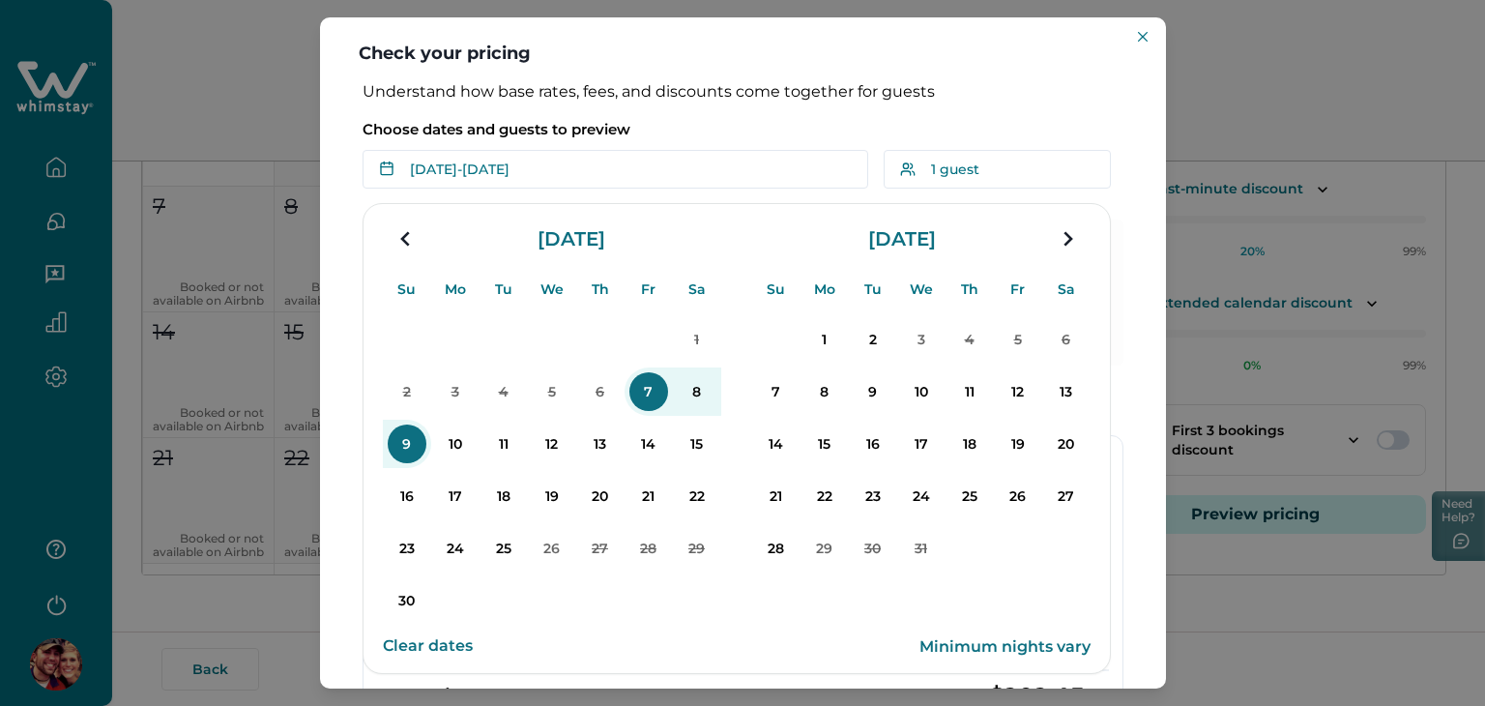
click at [425, 643] on button "Clear dates" at bounding box center [428, 646] width 90 height 39
click at [401, 438] on p "9" at bounding box center [407, 444] width 39 height 39
click at [456, 438] on p "10" at bounding box center [455, 444] width 39 height 39
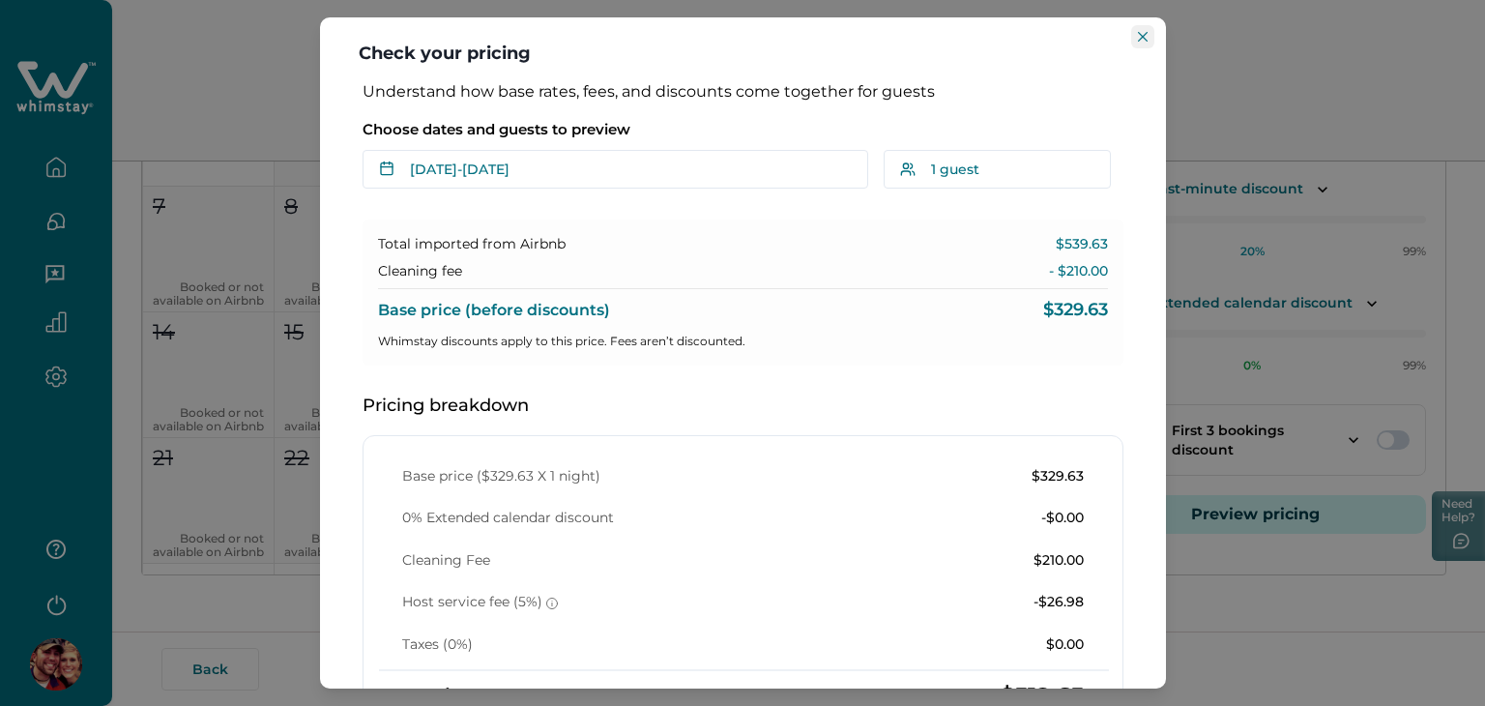
click at [1141, 44] on button "Close" at bounding box center [1142, 36] width 23 height 23
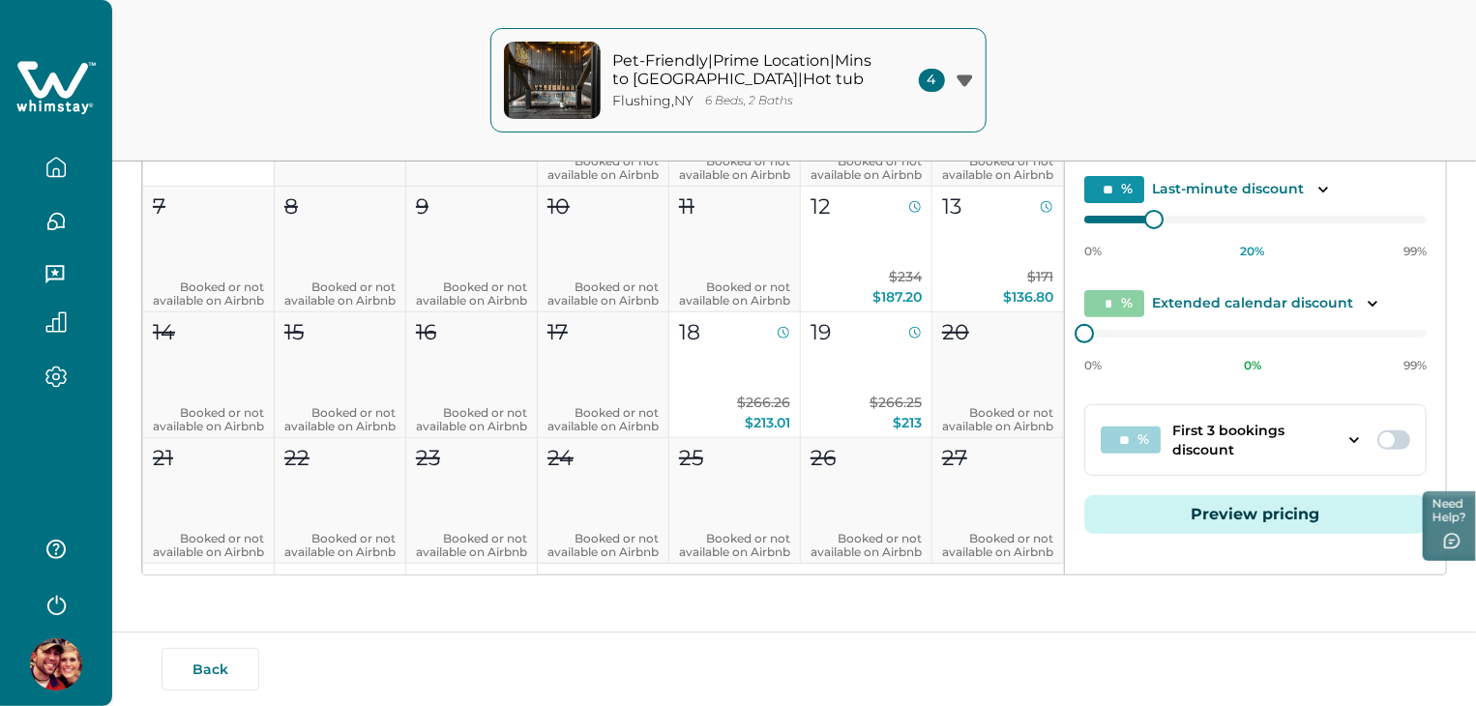
click at [1238, 500] on button "Preview pricing" at bounding box center [1255, 514] width 342 height 39
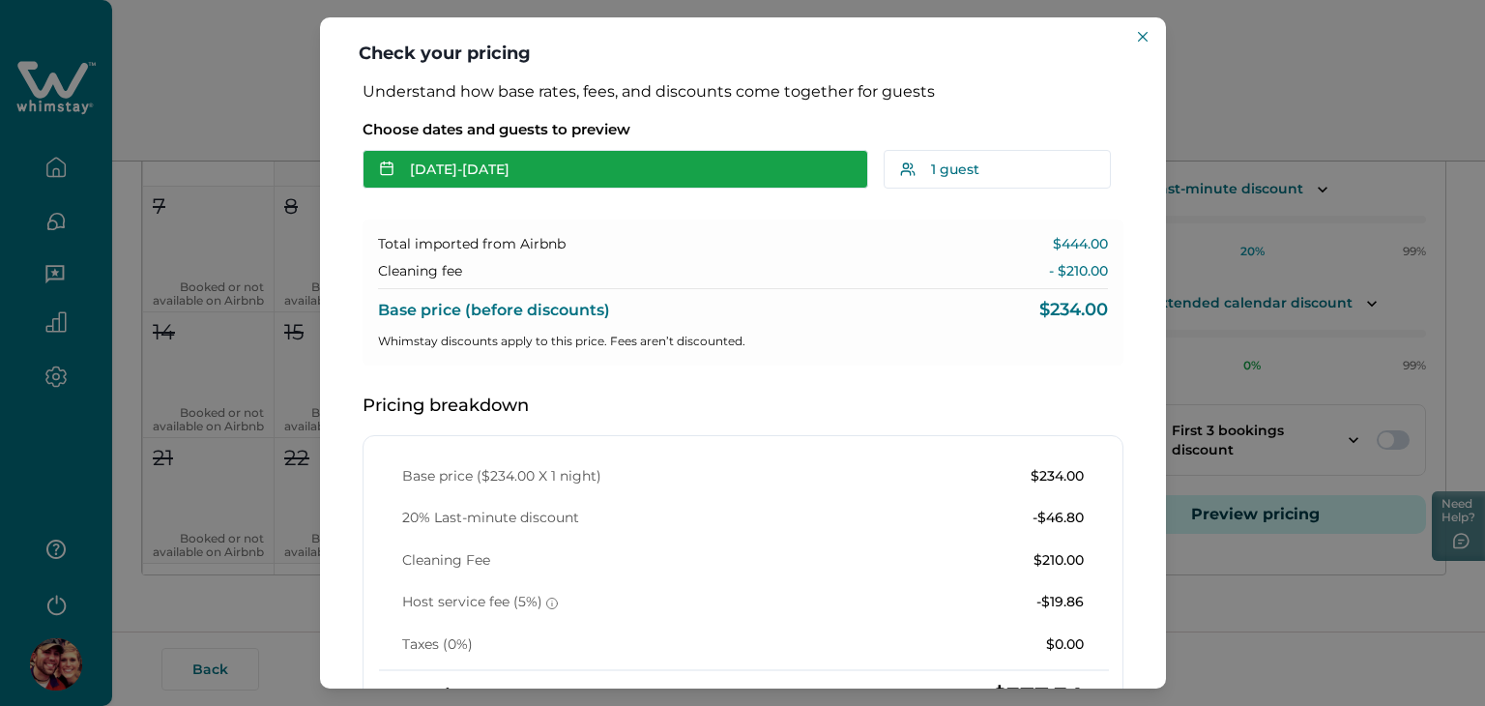
click at [706, 168] on button "[DATE] - [DATE]" at bounding box center [616, 169] width 506 height 39
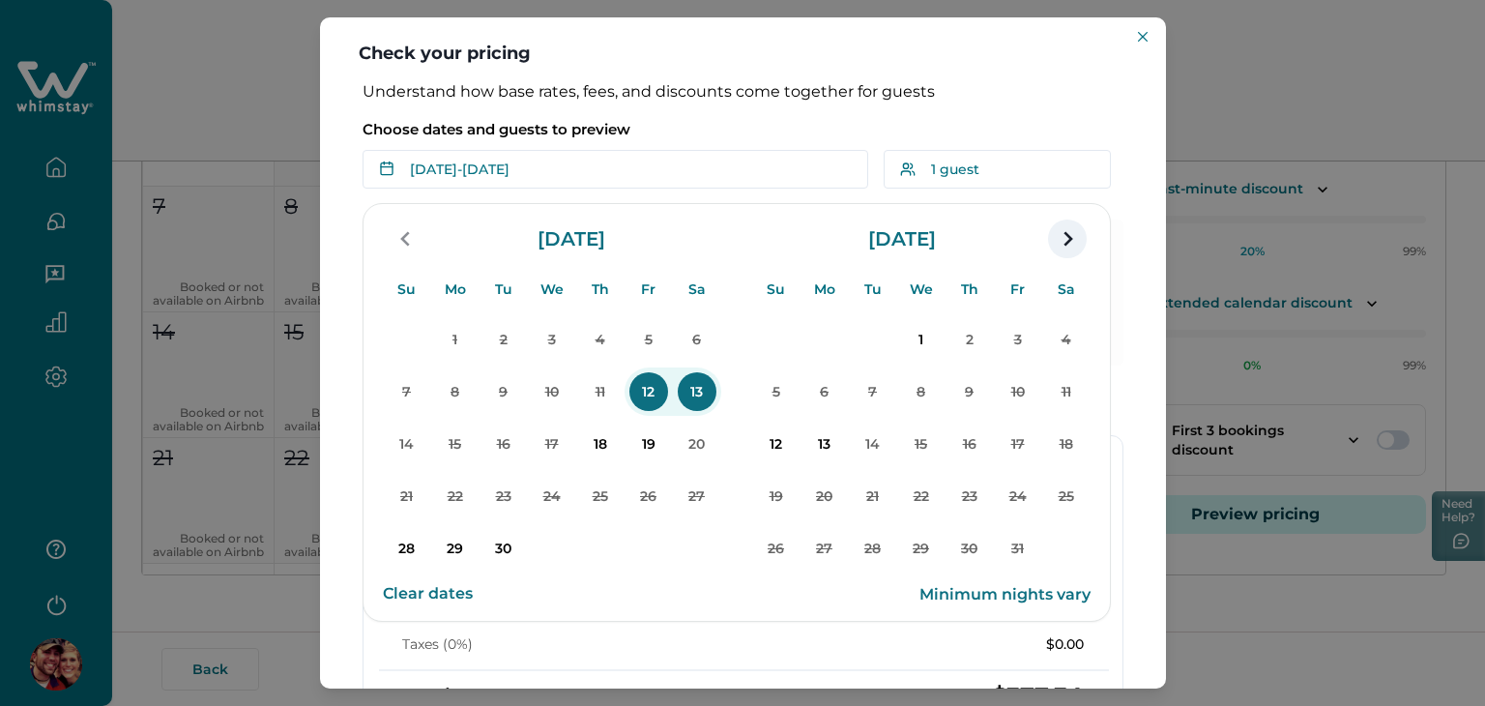
click at [1067, 248] on icon "navigation button" at bounding box center [1067, 238] width 31 height 35
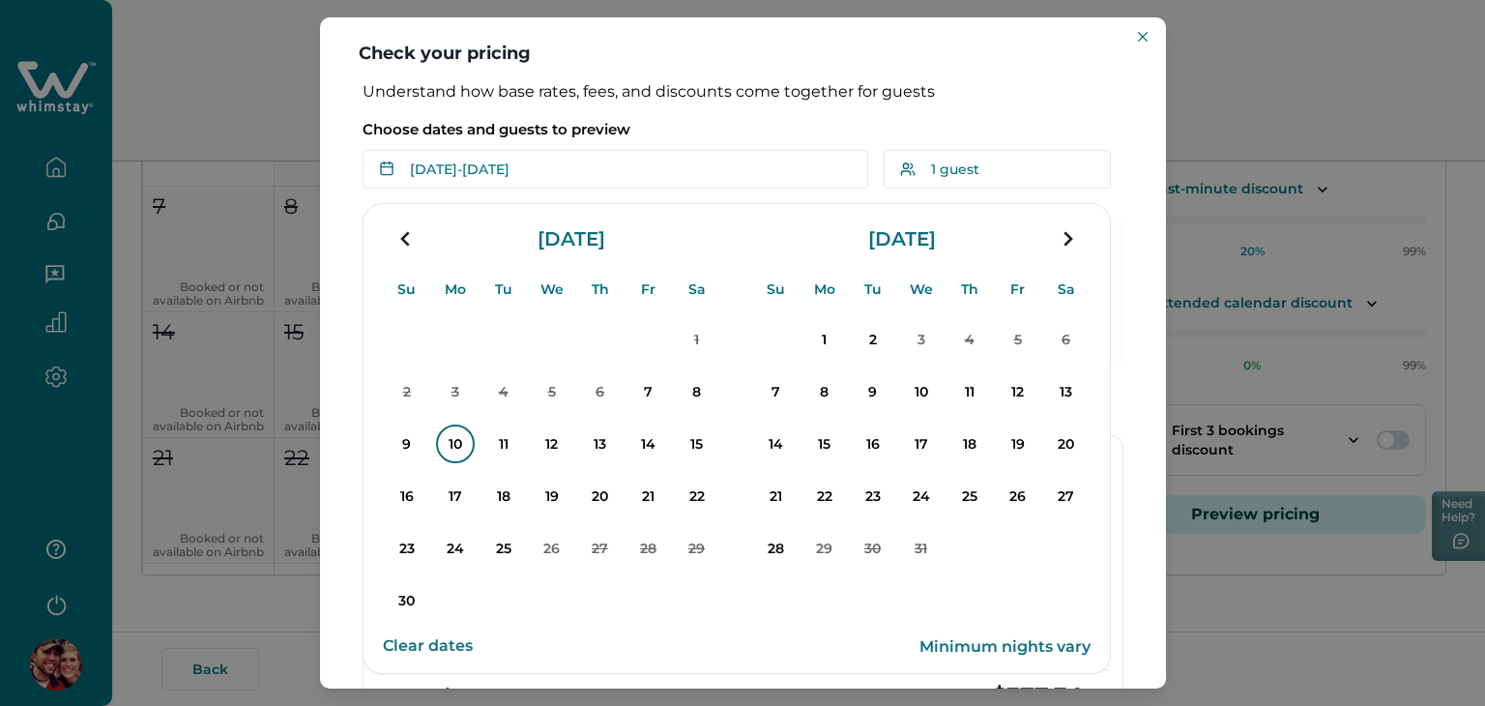
click at [451, 437] on p "10" at bounding box center [455, 444] width 39 height 39
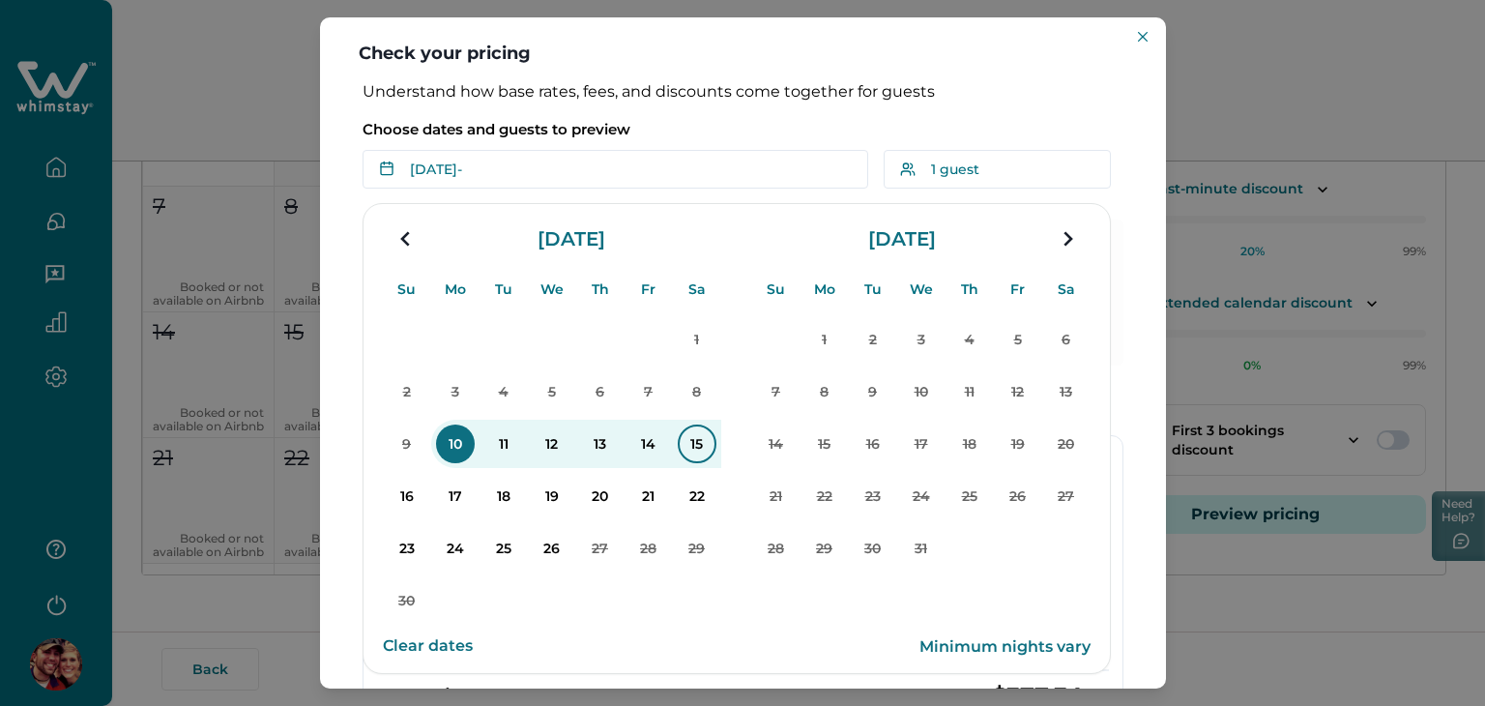
click at [716, 436] on button "15" at bounding box center [697, 444] width 48 height 48
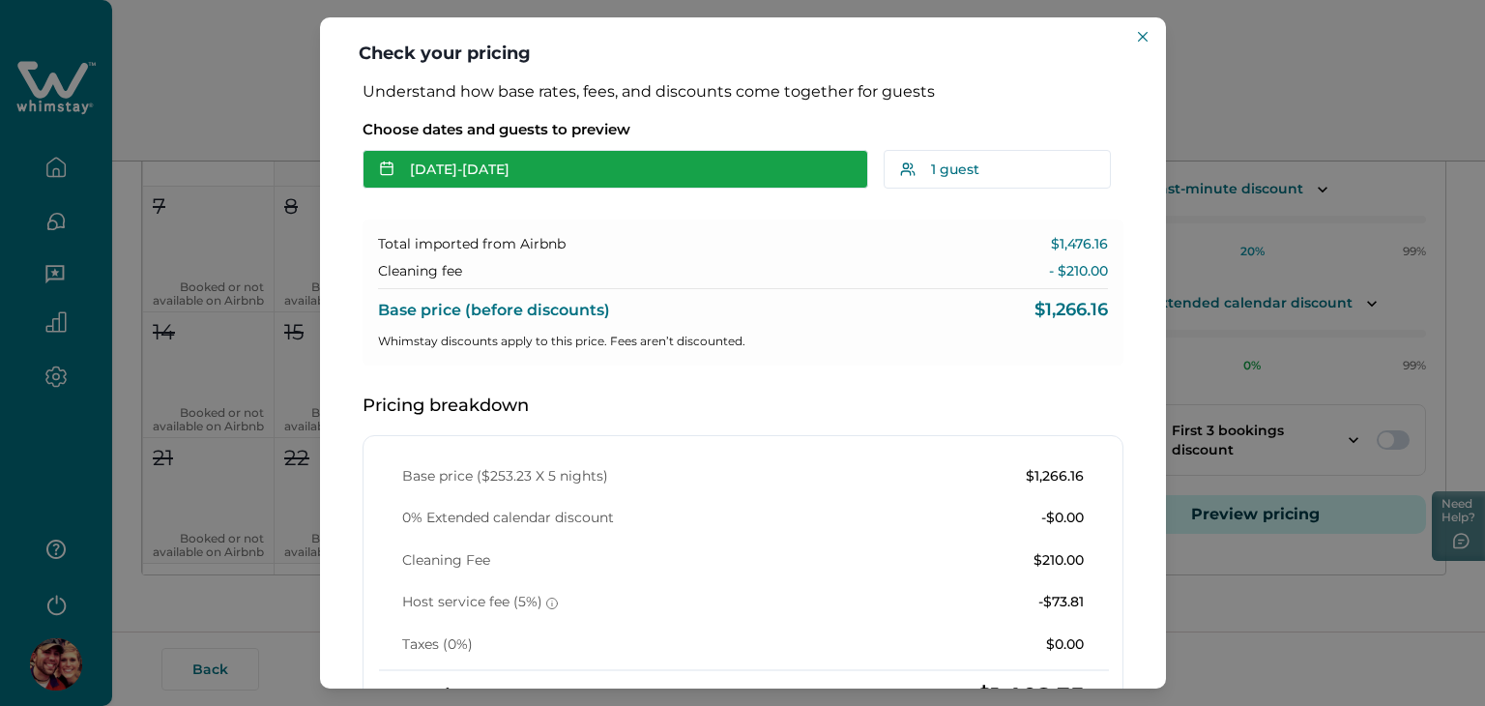
click at [642, 171] on button "[DATE] - [DATE]" at bounding box center [616, 169] width 506 height 39
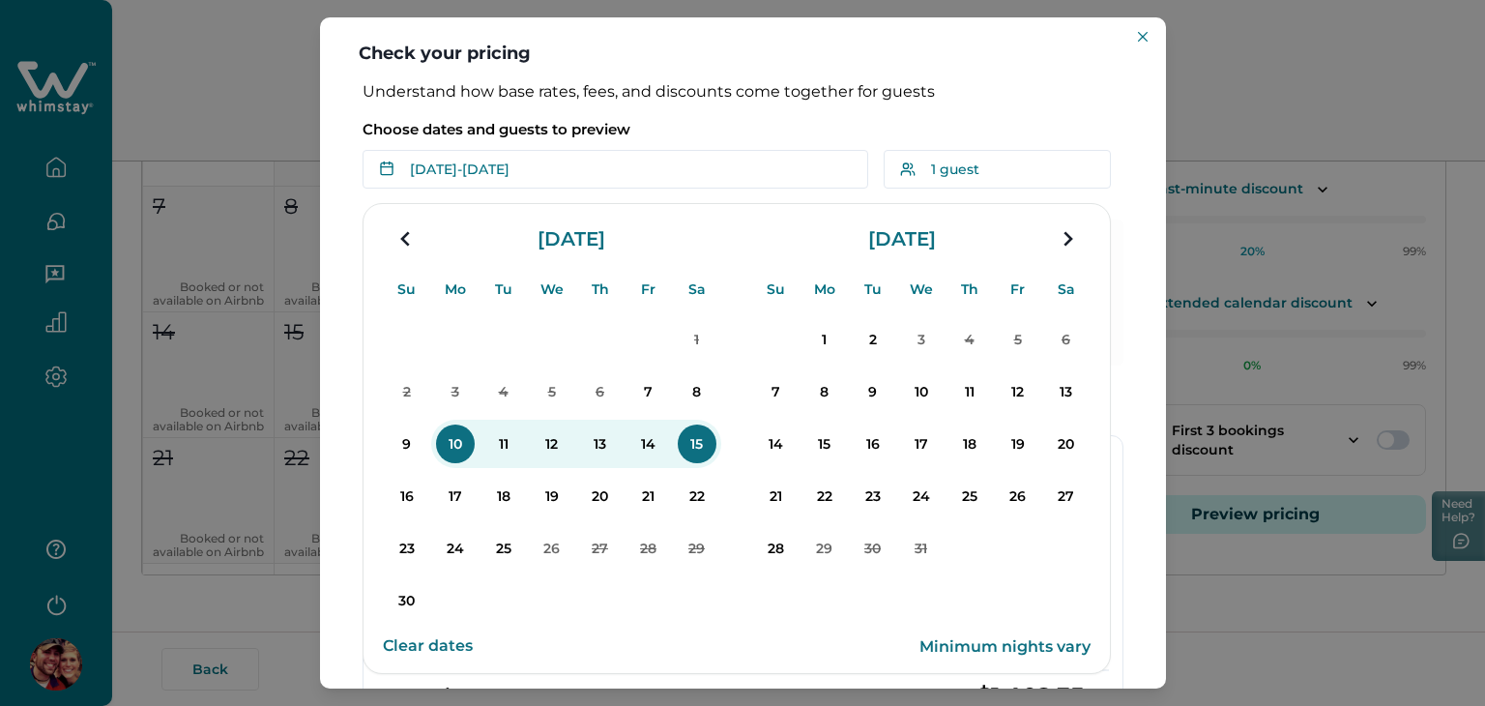
click at [450, 643] on button "Clear dates" at bounding box center [428, 646] width 90 height 39
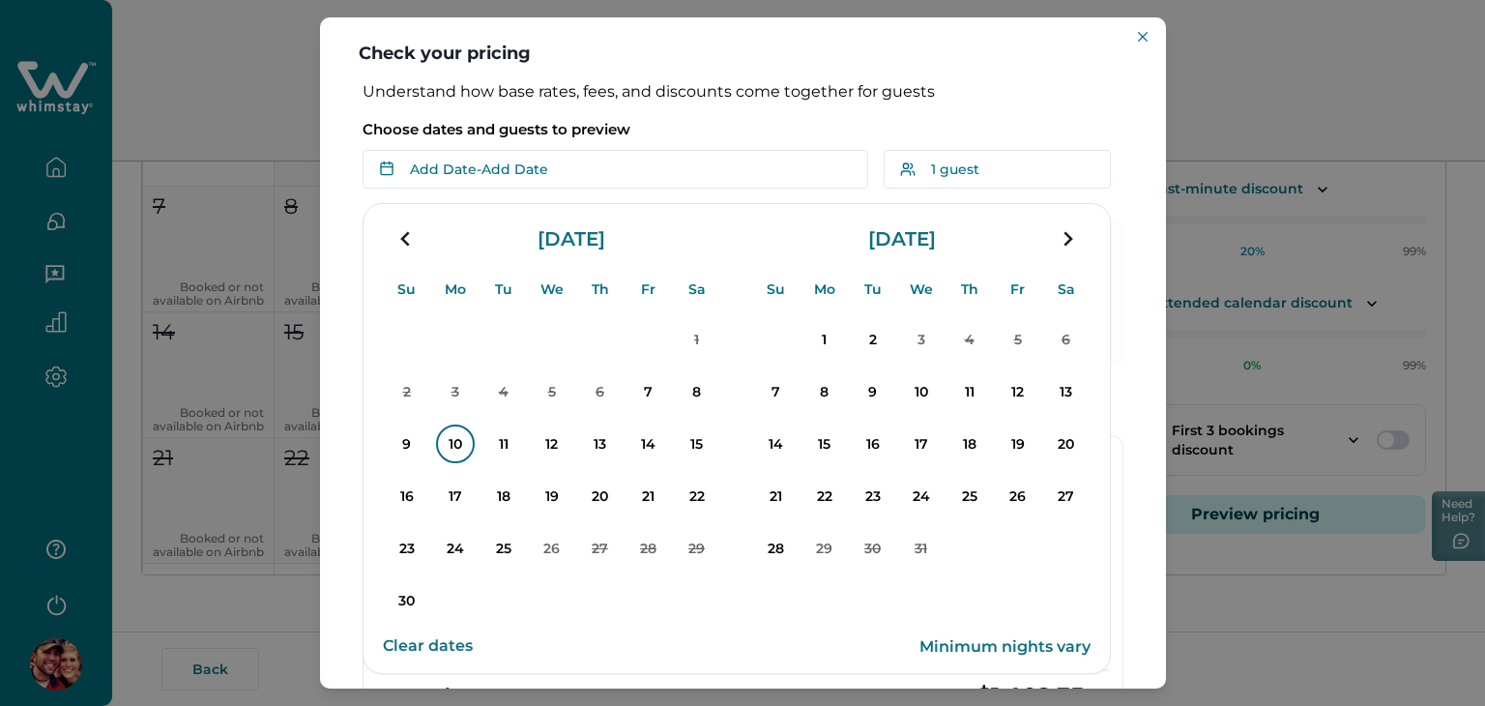
click at [455, 438] on p "10" at bounding box center [455, 444] width 39 height 39
click at [497, 442] on p "11" at bounding box center [503, 444] width 39 height 39
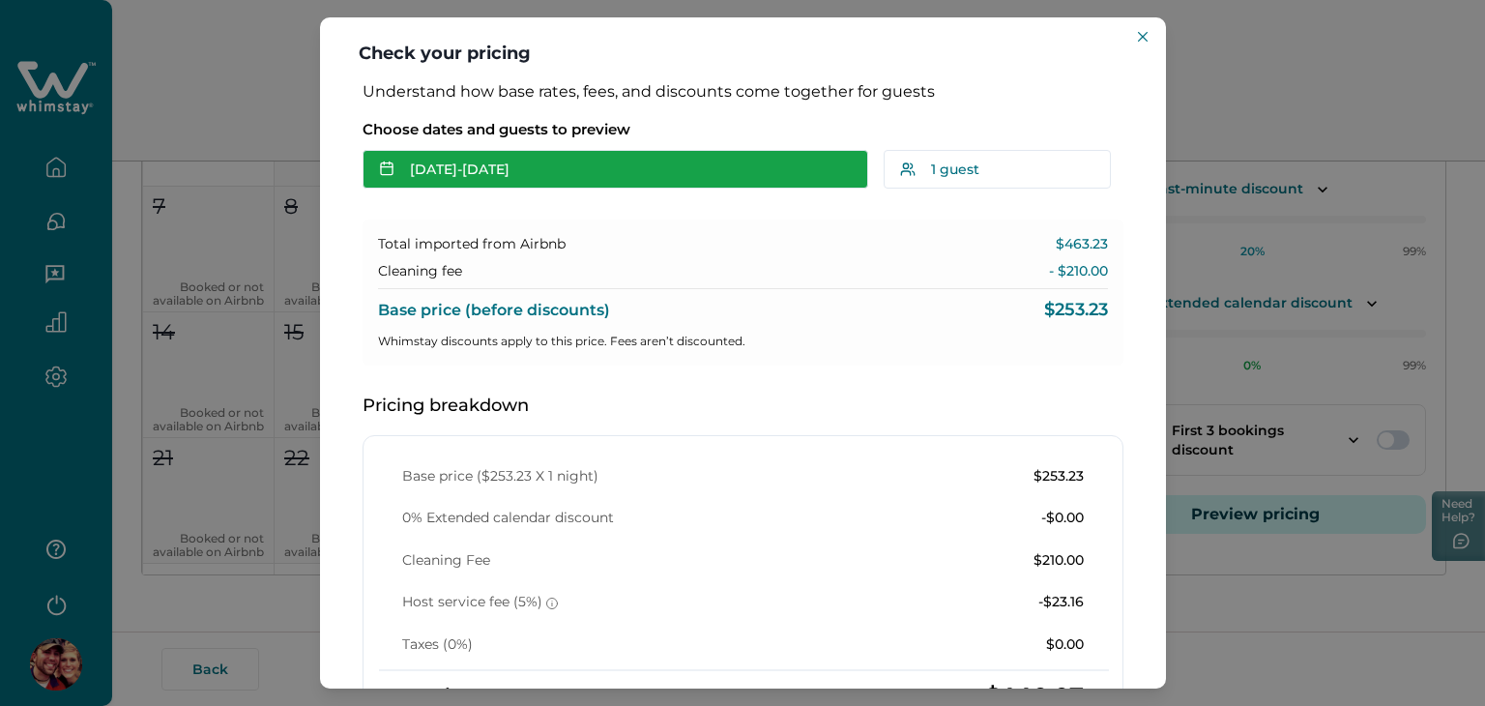
click at [618, 161] on button "[DATE] - [DATE]" at bounding box center [616, 169] width 506 height 39
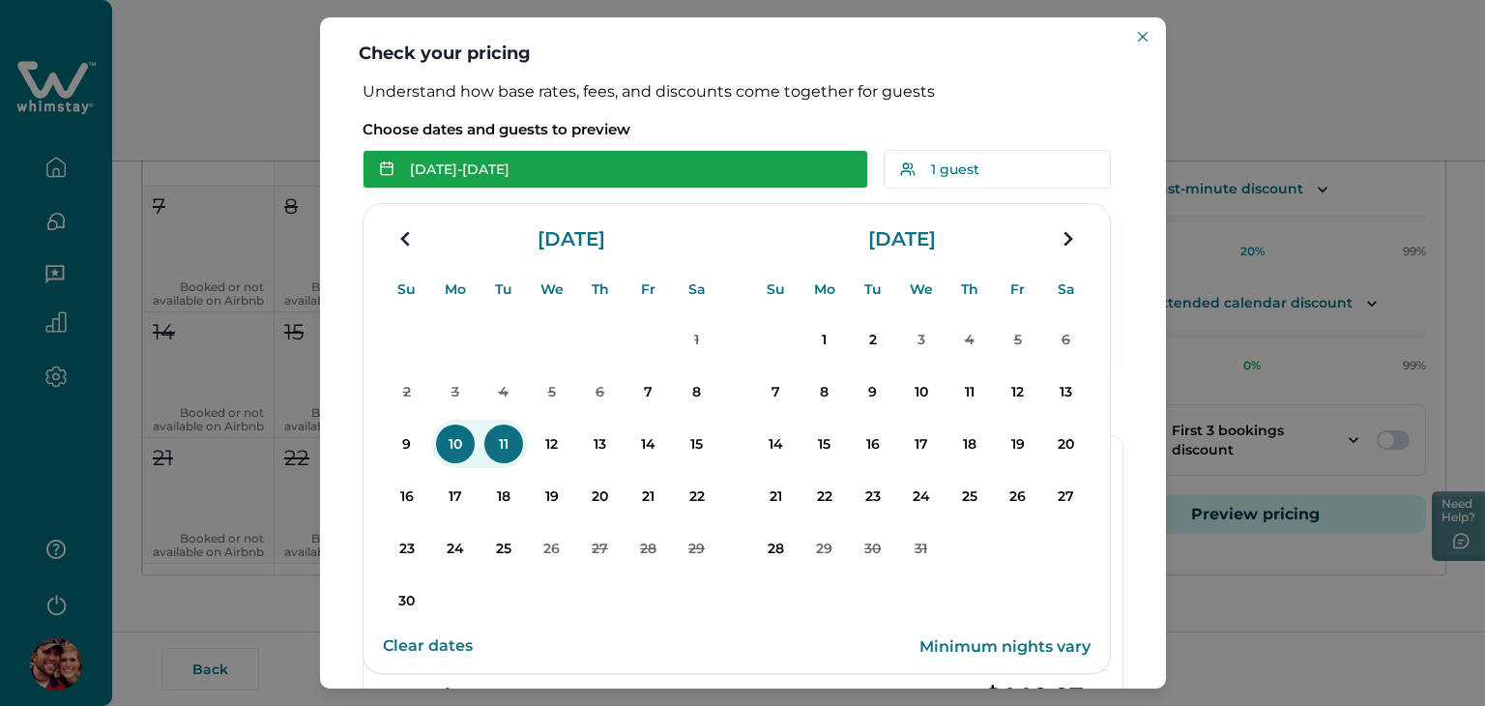
click at [629, 167] on button "[DATE] - [DATE]" at bounding box center [616, 169] width 506 height 39
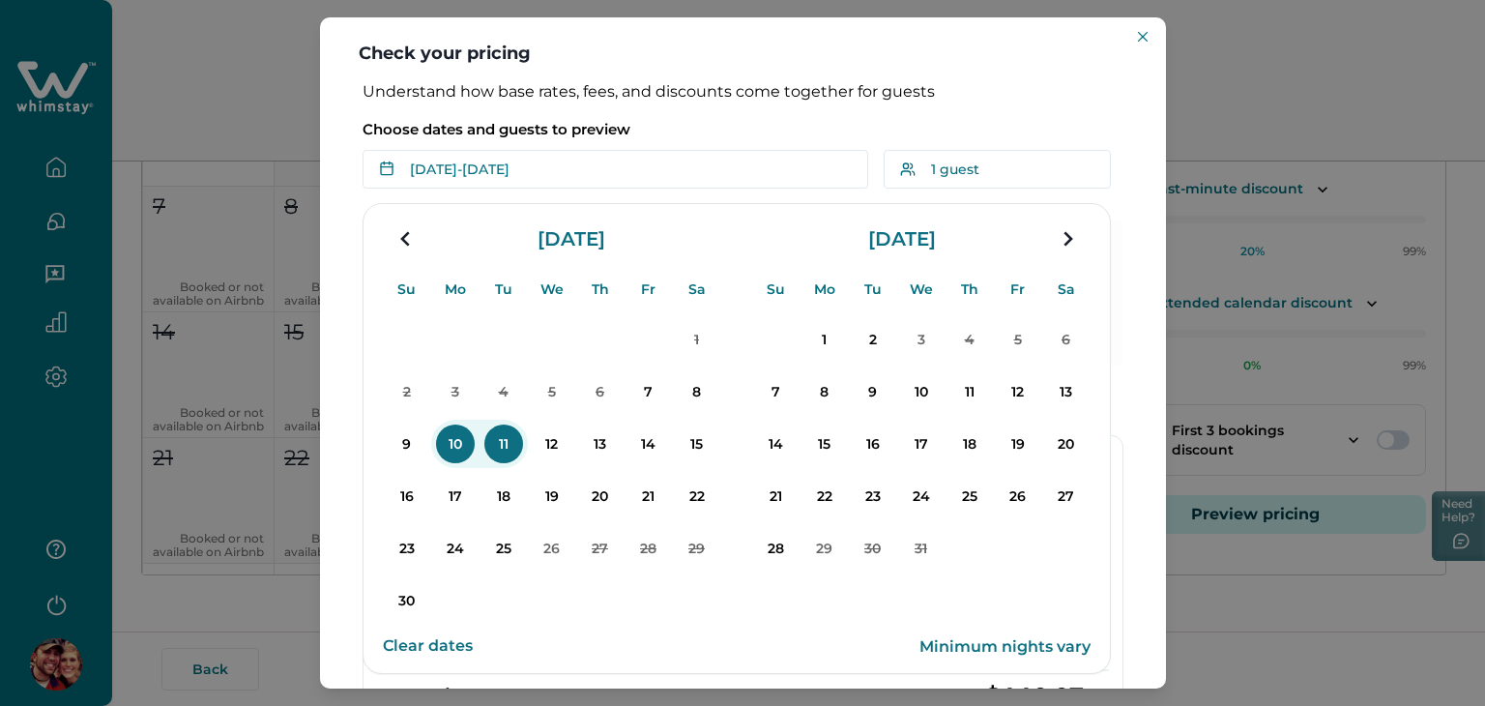
click at [733, 113] on div "Choose dates and guests to preview [DATE] - [DATE] Su Mo Tu We Th Fr Sa Su Mo T…" at bounding box center [743, 149] width 761 height 80
